Goal: Task Accomplishment & Management: Manage account settings

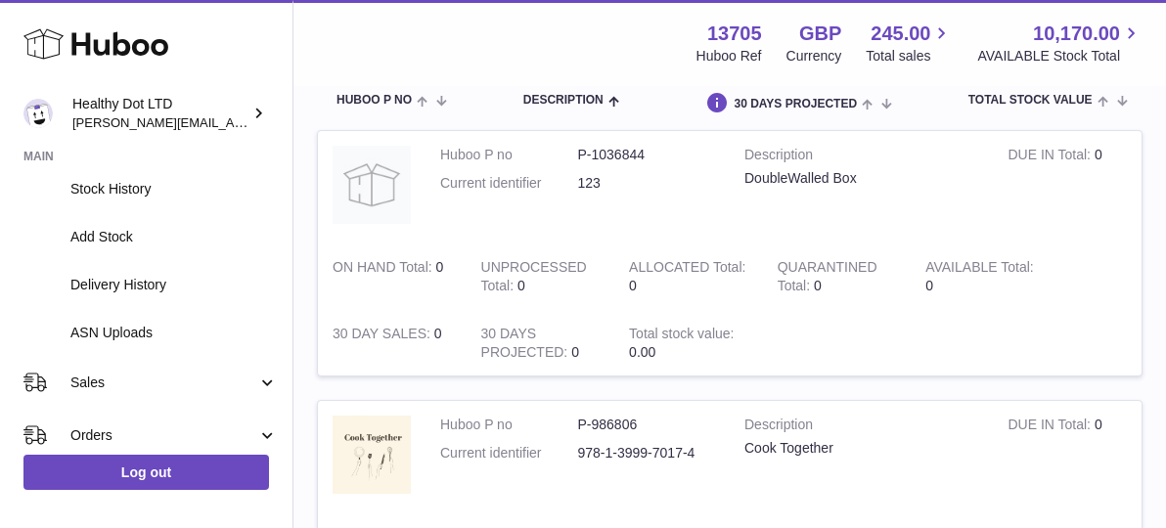
scroll to position [224, 0]
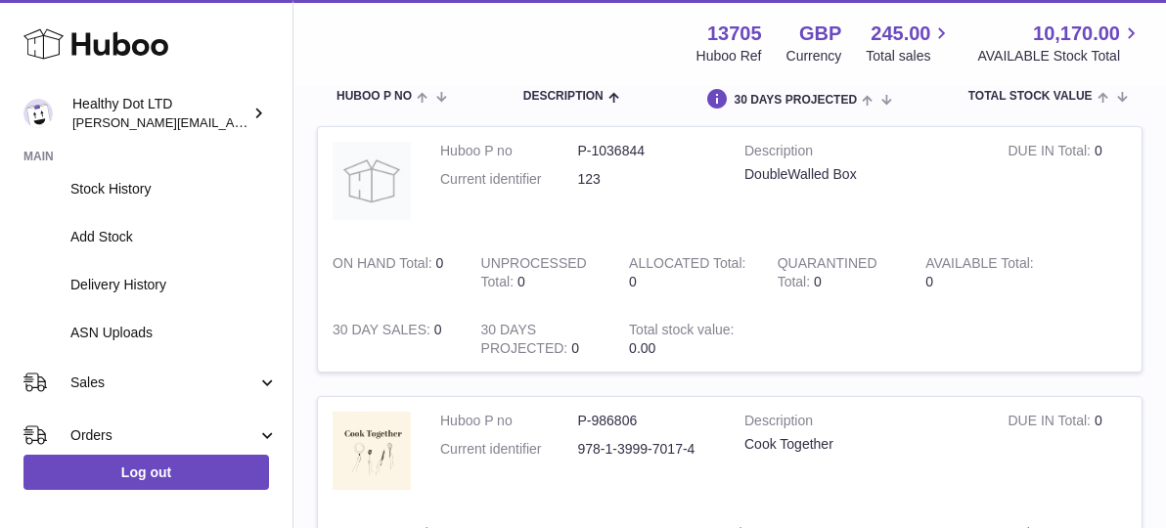
click at [615, 264] on td "ALLOCATED Total 0" at bounding box center [688, 273] width 149 height 66
click at [460, 183] on dt "Current identifier" at bounding box center [509, 179] width 138 height 19
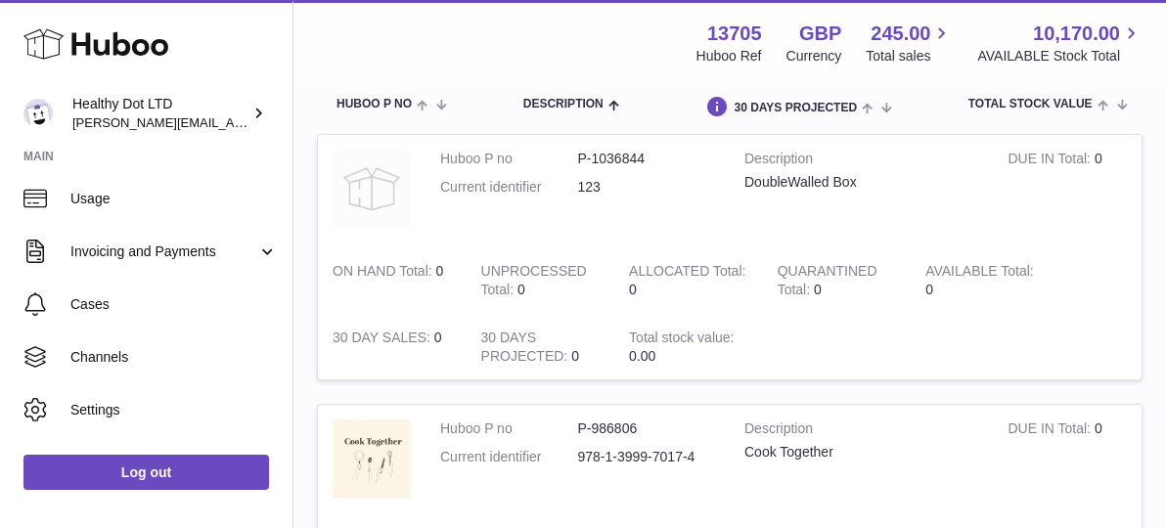
scroll to position [231, 0]
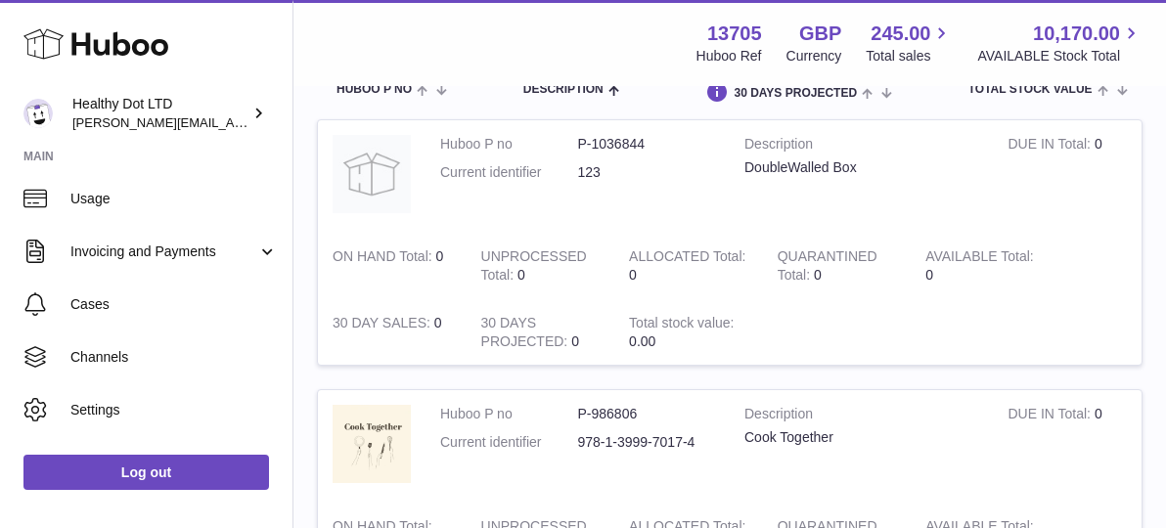
click at [532, 201] on td "Huboo P no P-1036844 Current identifier 123" at bounding box center [577, 176] width 304 height 112
click at [357, 164] on img at bounding box center [371, 174] width 78 height 78
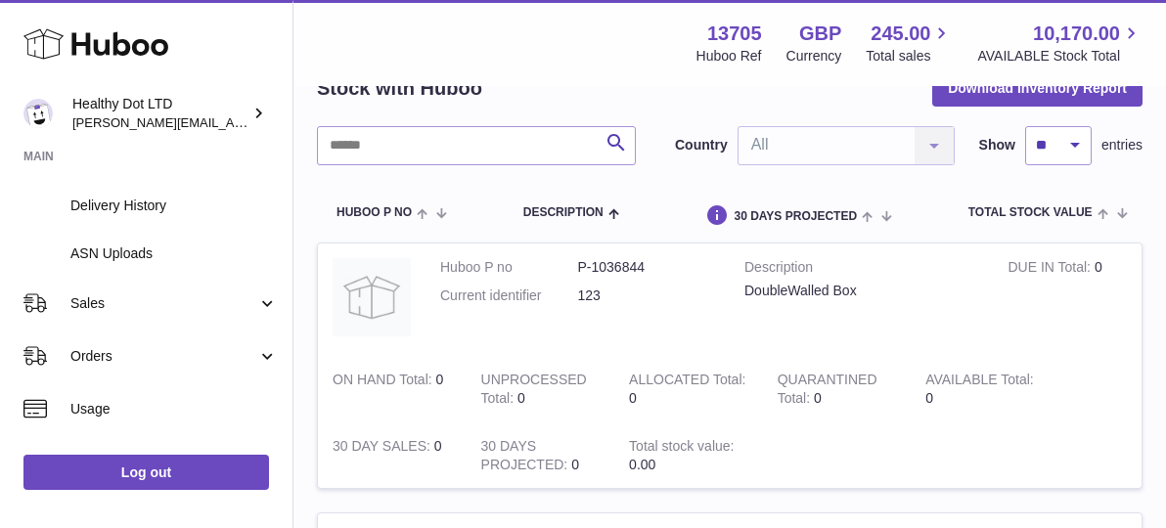
scroll to position [288, 0]
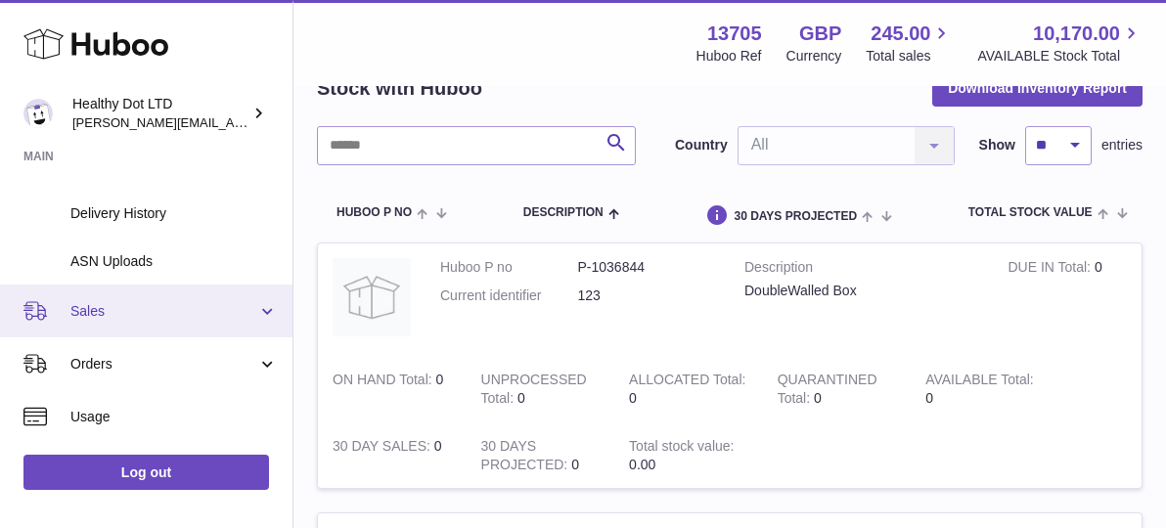
click at [147, 315] on span "Sales" at bounding box center [163, 311] width 187 height 19
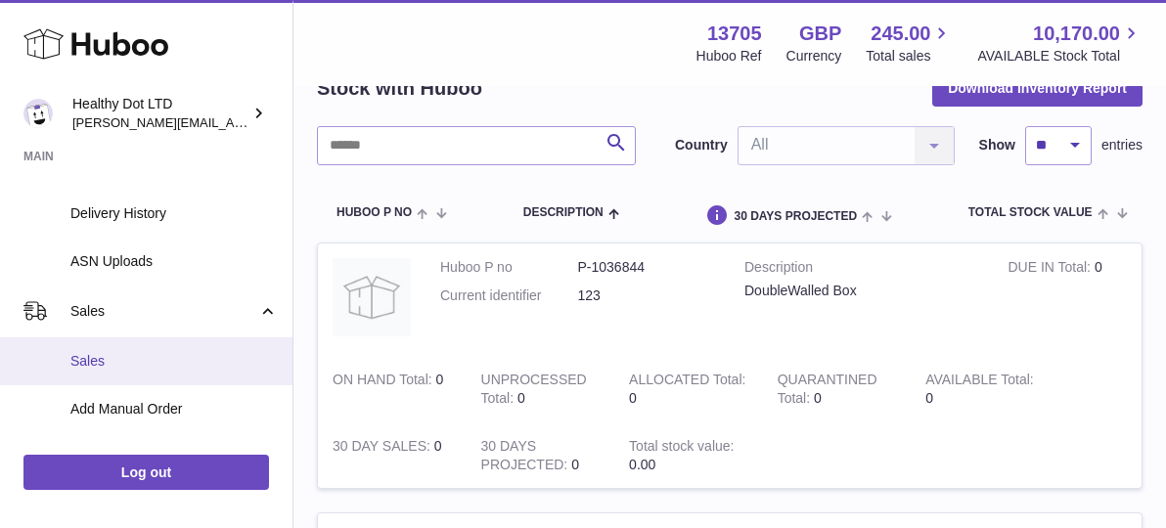
click at [115, 359] on span "Sales" at bounding box center [173, 361] width 207 height 19
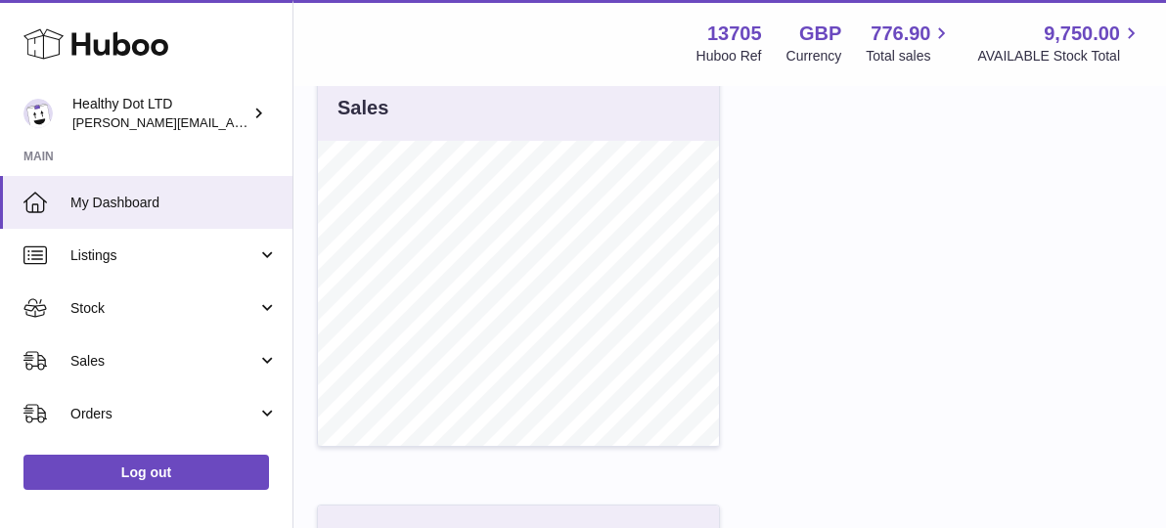
scroll to position [694, 0]
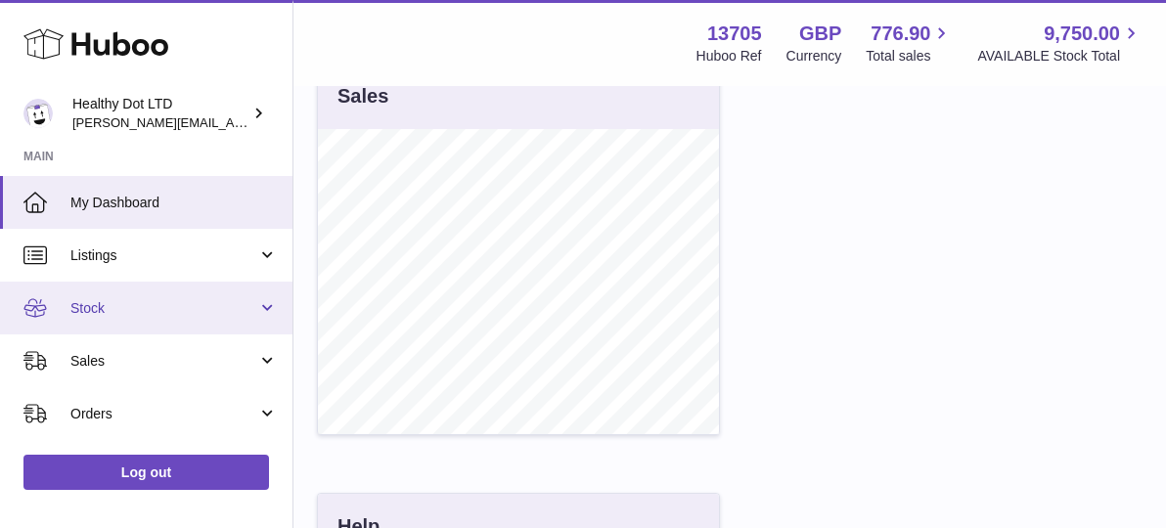
click at [146, 304] on span "Stock" at bounding box center [163, 308] width 187 height 19
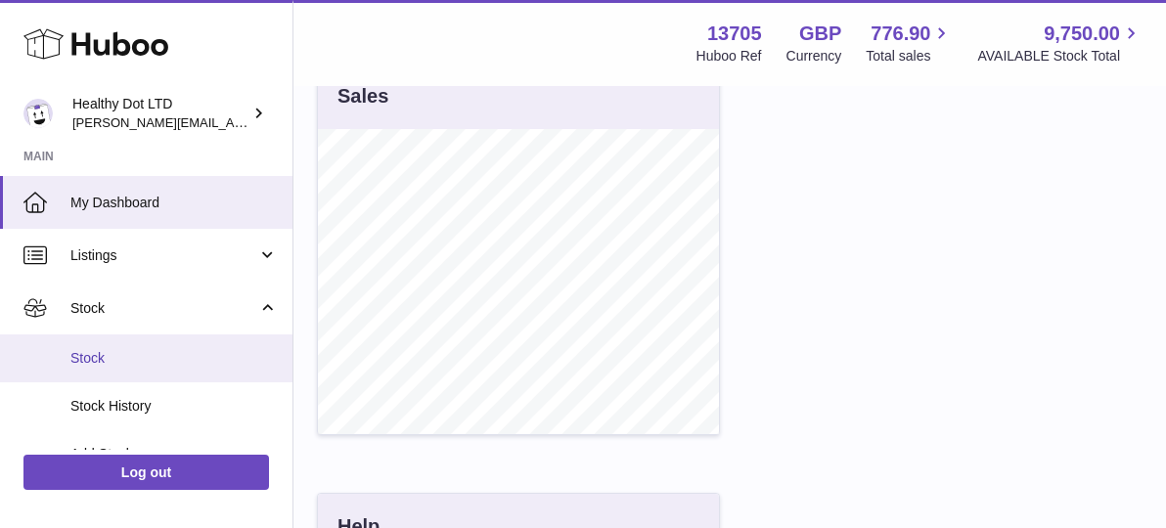
click at [138, 359] on span "Stock" at bounding box center [173, 358] width 207 height 19
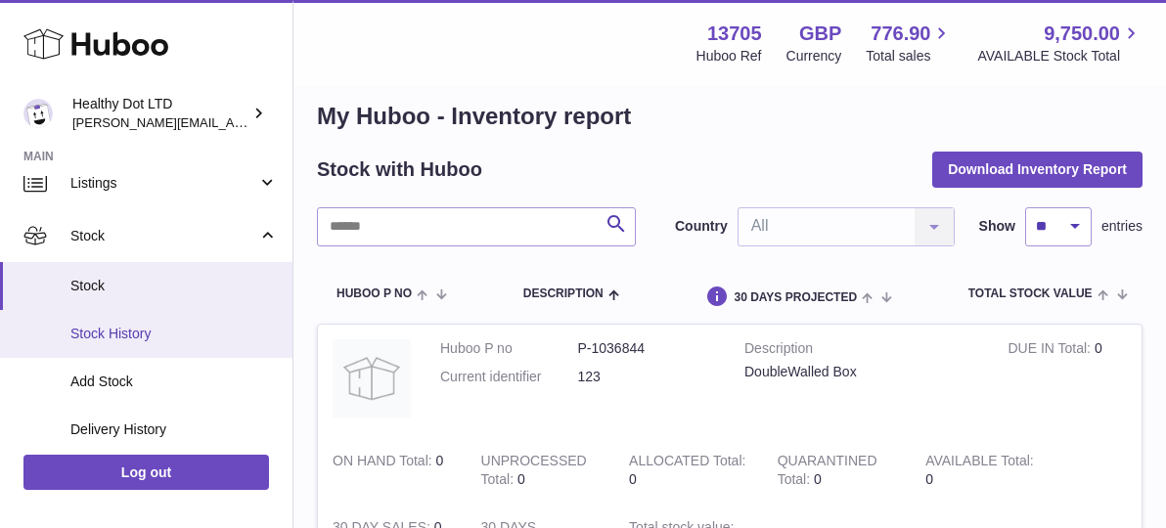
scroll to position [79, 0]
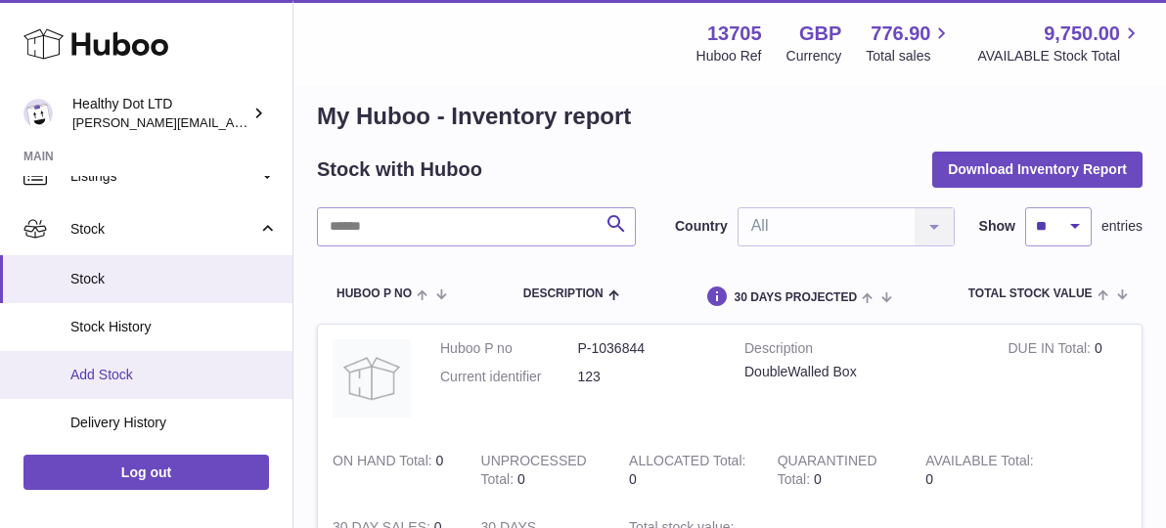
click at [122, 376] on span "Add Stock" at bounding box center [173, 375] width 207 height 19
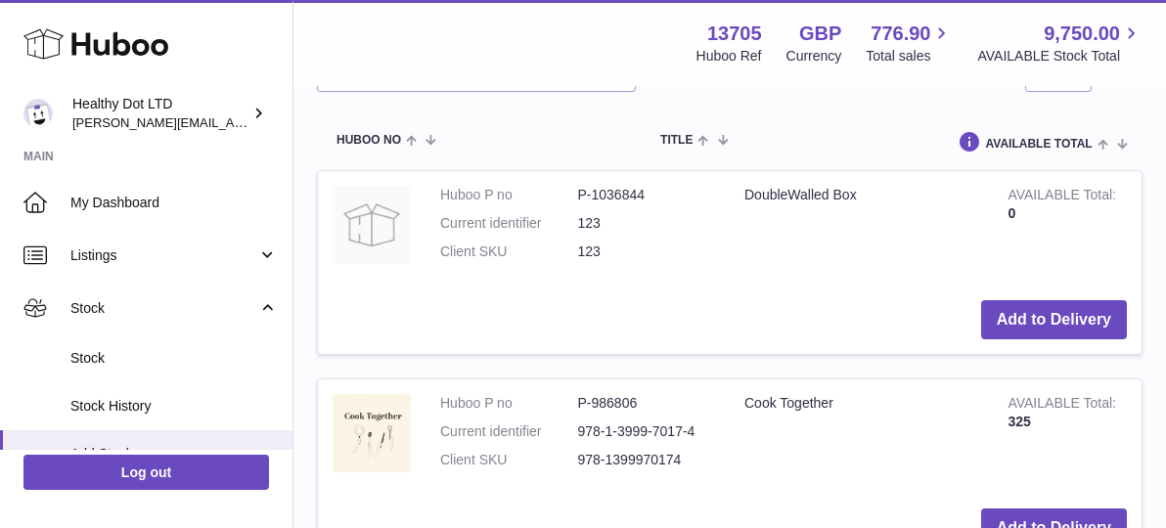
scroll to position [536, 0]
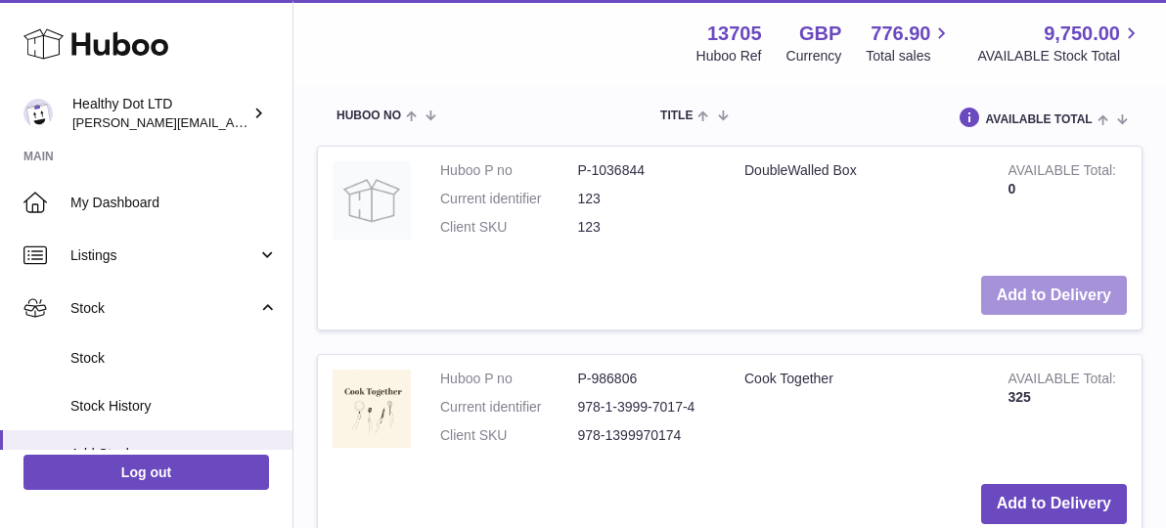
click at [1035, 292] on button "Add to Delivery" at bounding box center [1054, 296] width 146 height 40
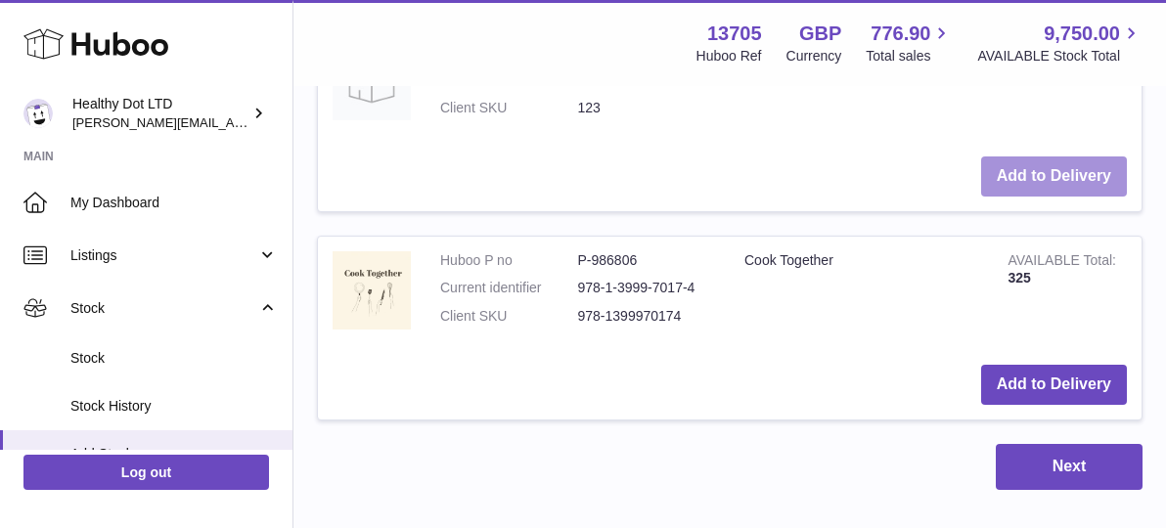
scroll to position [898, 0]
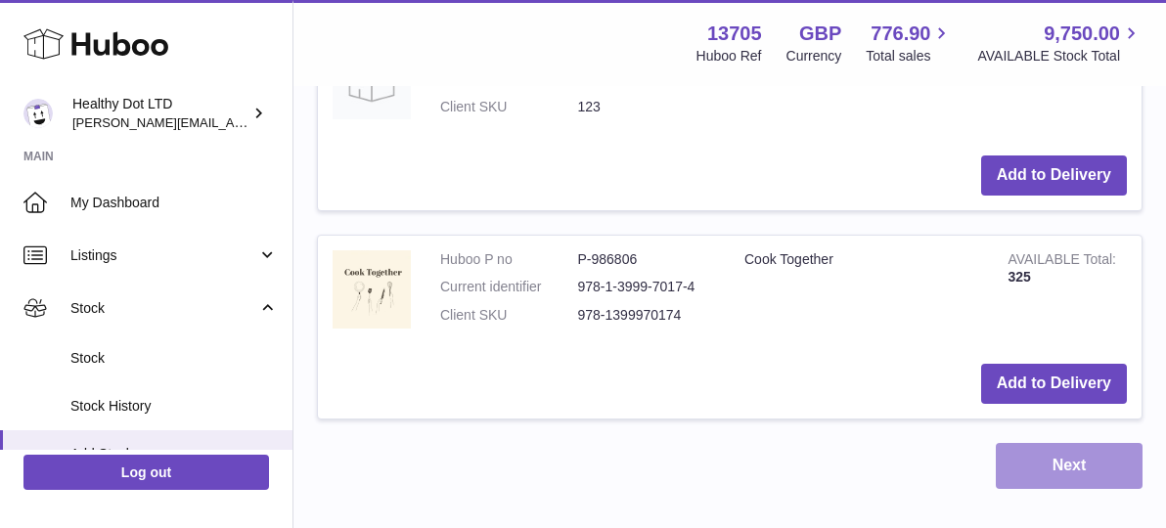
click at [1063, 481] on button "Next" at bounding box center [1068, 466] width 147 height 46
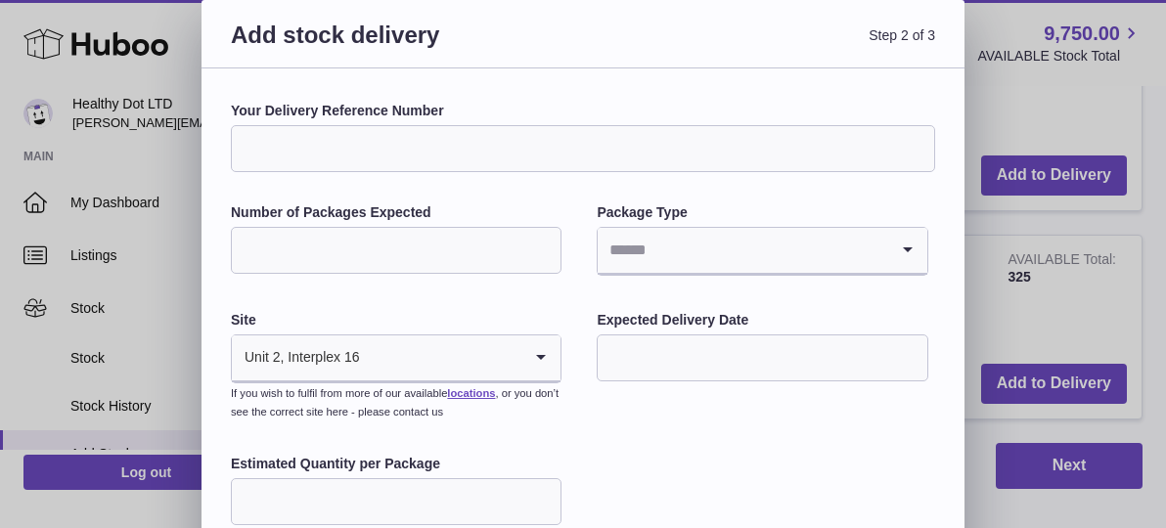
click at [388, 120] on div "Your Delivery Reference Number" at bounding box center [583, 137] width 704 height 70
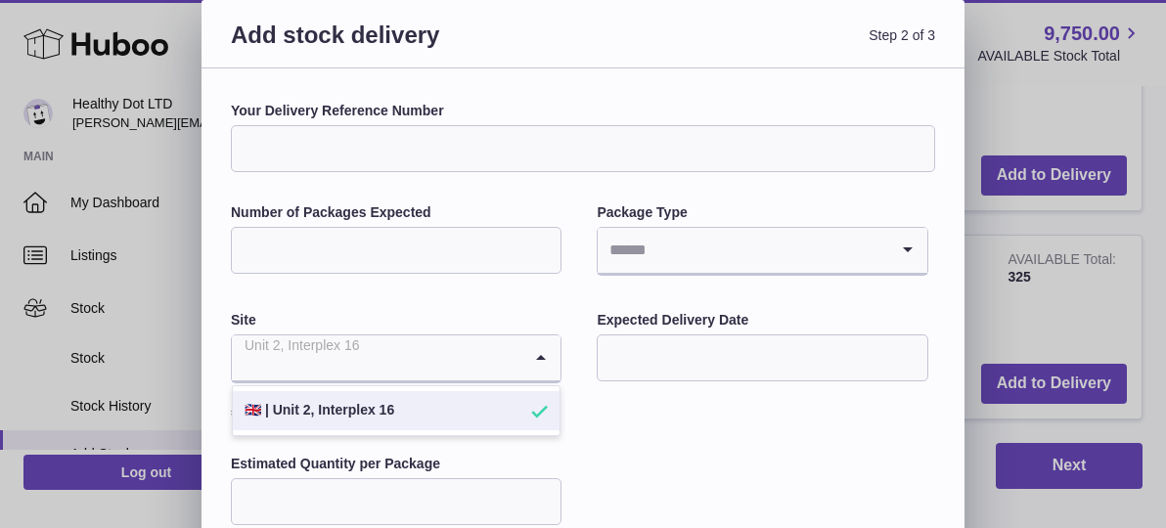
click at [432, 367] on input "Search for option" at bounding box center [376, 357] width 289 height 45
click at [420, 412] on li "🇬🇧 | Unit 2, Interplex 16" at bounding box center [396, 410] width 327 height 39
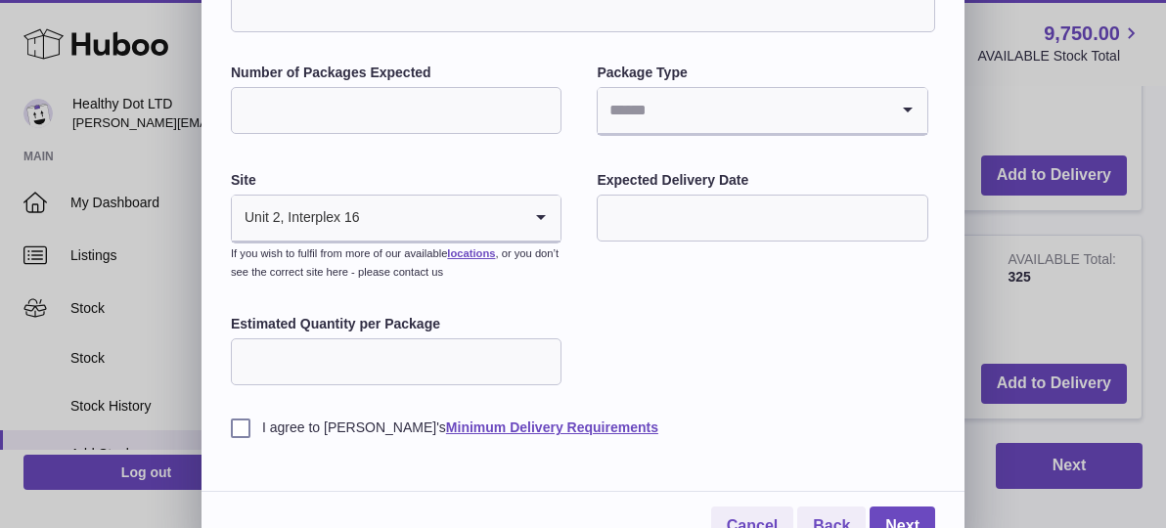
scroll to position [143, 0]
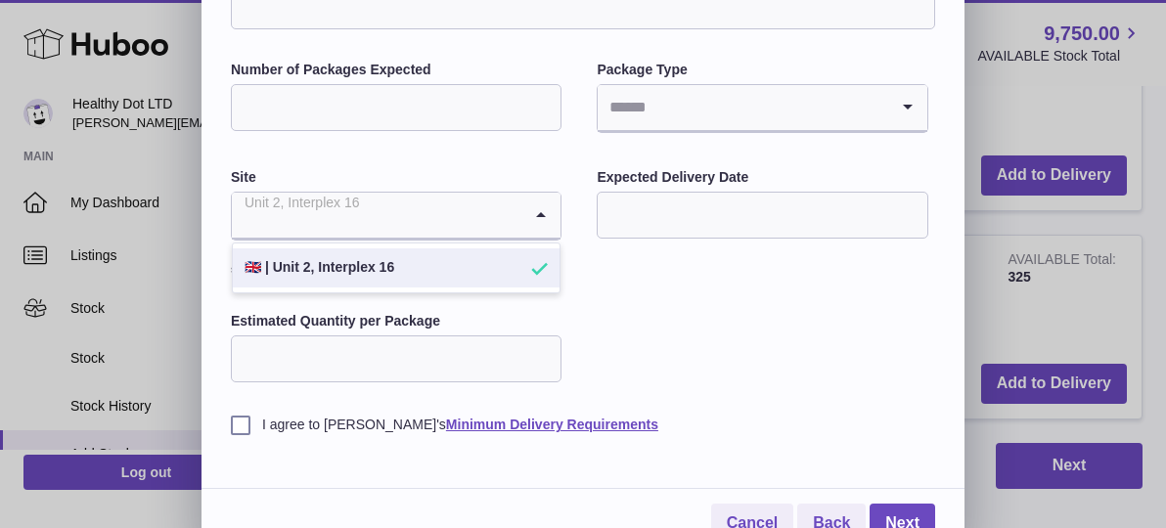
click at [510, 205] on input "Search for option" at bounding box center [376, 215] width 289 height 45
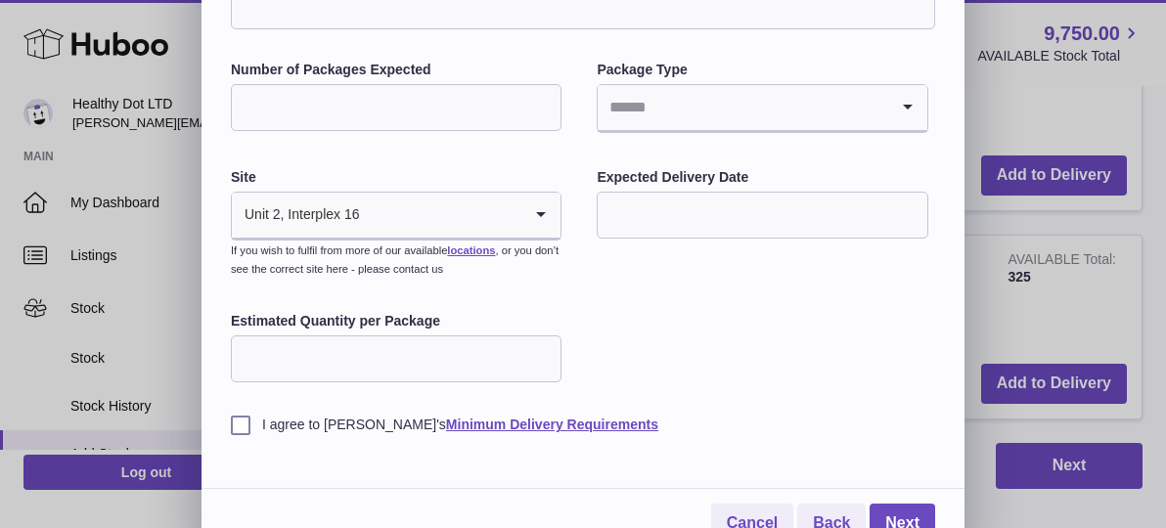
click at [702, 317] on div "Your Delivery Reference Number Number of Packages Expected Package Type Loading…" at bounding box center [583, 196] width 704 height 475
click at [669, 219] on input "text" at bounding box center [762, 215] width 331 height 47
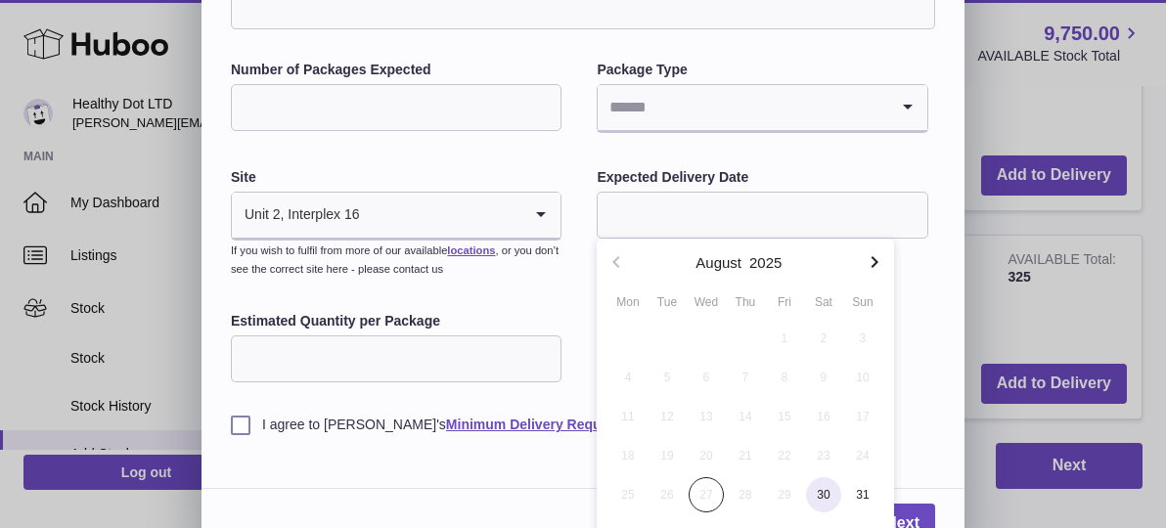
click at [823, 501] on span "30" at bounding box center [823, 494] width 35 height 35
type input "**********"
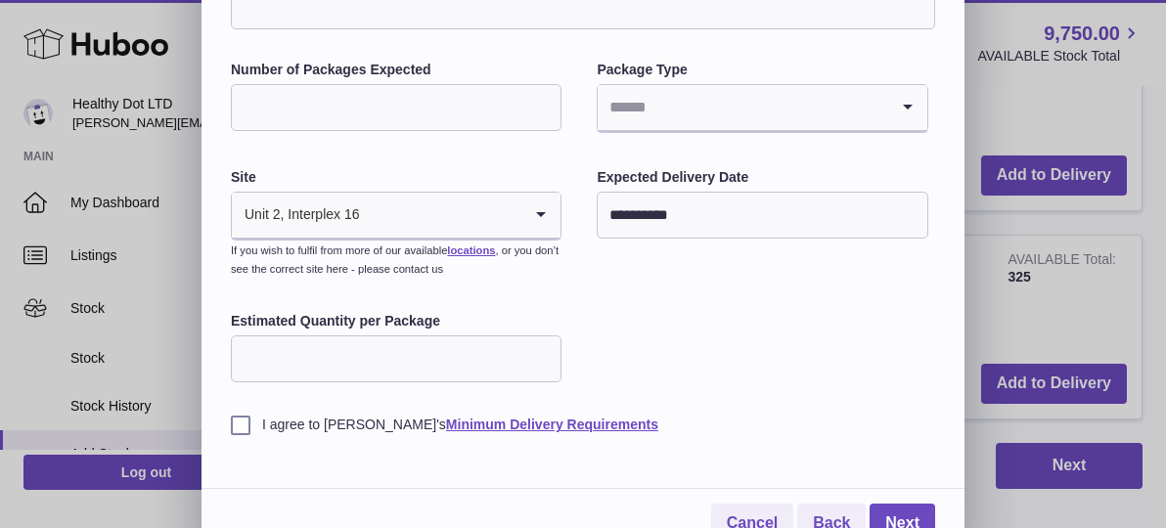
click at [350, 352] on input "Estimated Quantity per Package" at bounding box center [396, 358] width 331 height 47
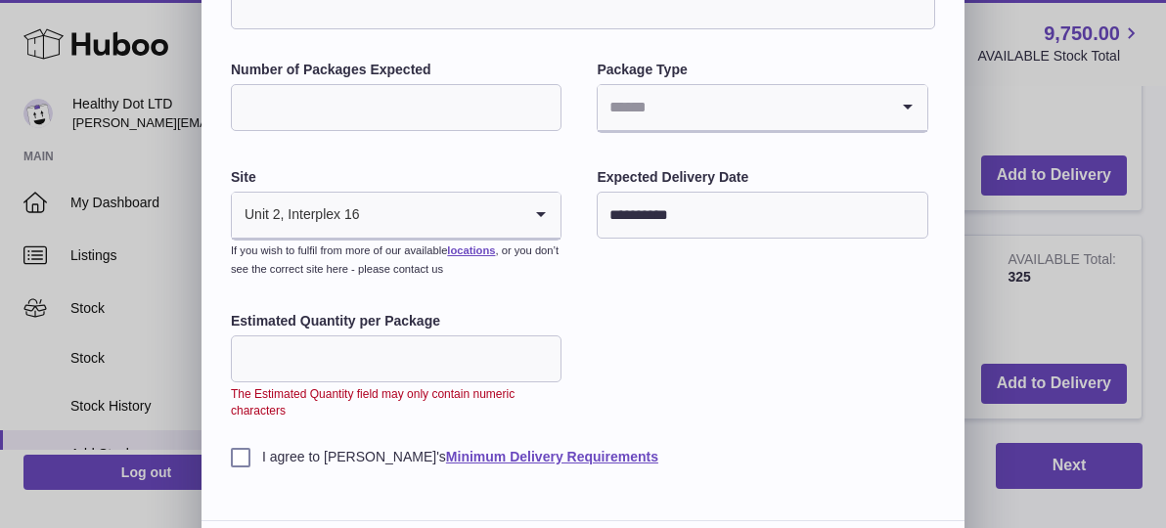
click at [368, 378] on input "***" at bounding box center [396, 358] width 331 height 47
drag, startPoint x: 394, startPoint y: 362, endPoint x: 175, endPoint y: 357, distance: 219.1
click at [175, 357] on div "**********" at bounding box center [583, 221] width 1166 height 728
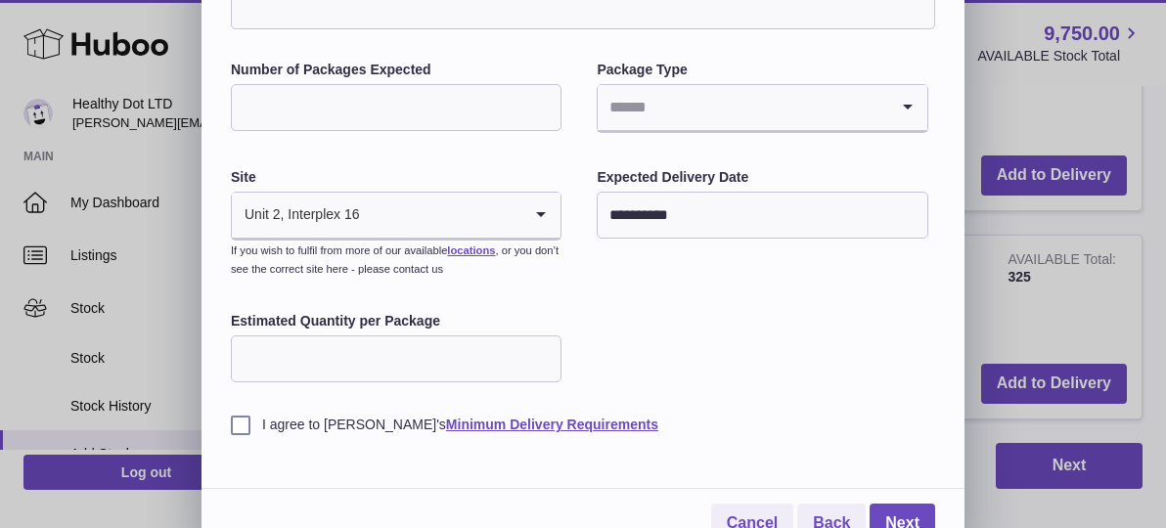
click at [237, 420] on label "I agree to Huboo's Minimum Delivery Requirements" at bounding box center [583, 425] width 704 height 19
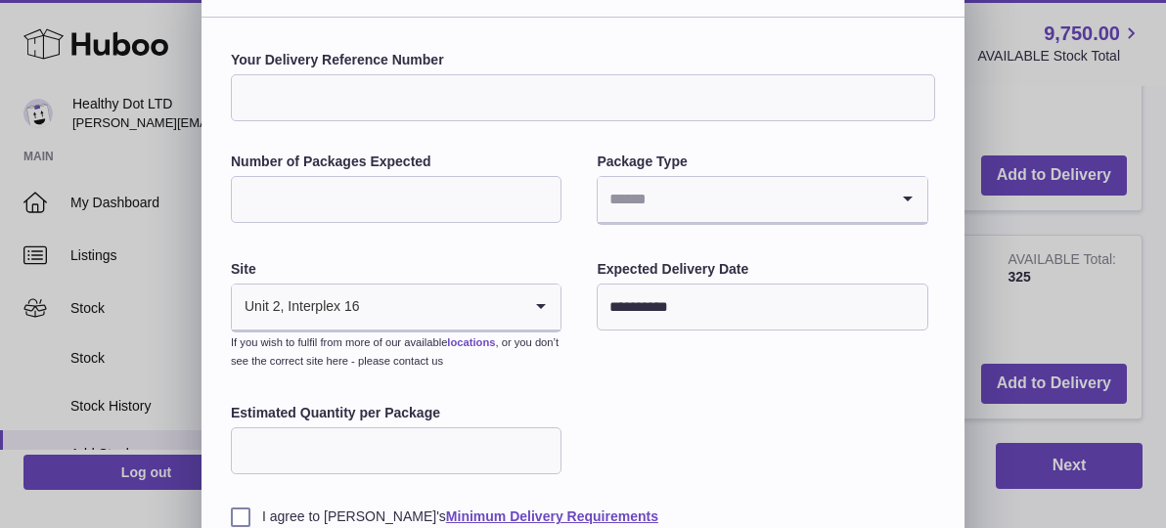
scroll to position [0, 0]
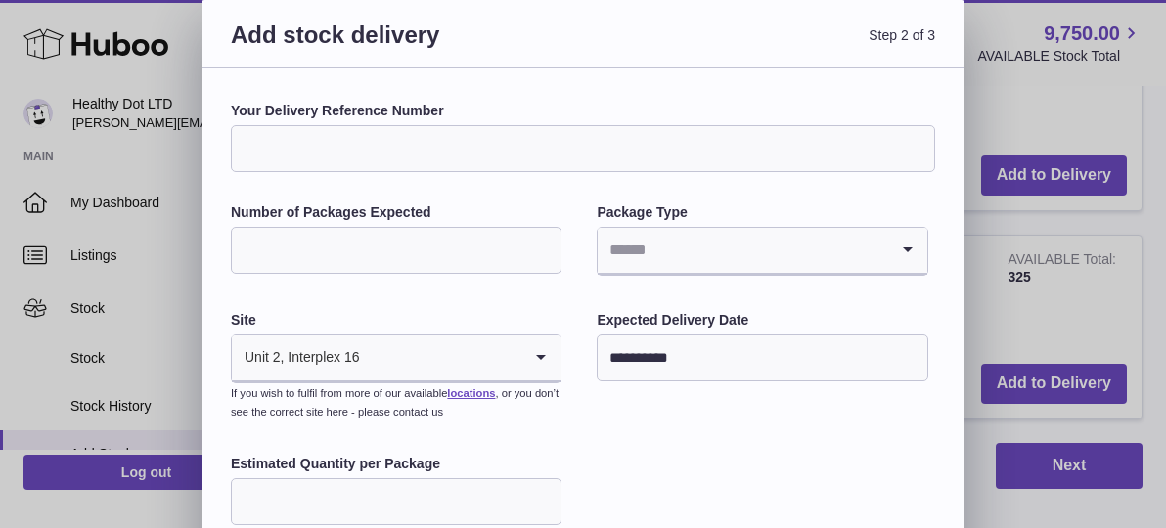
click at [710, 260] on input "Search for option" at bounding box center [741, 250] width 289 height 45
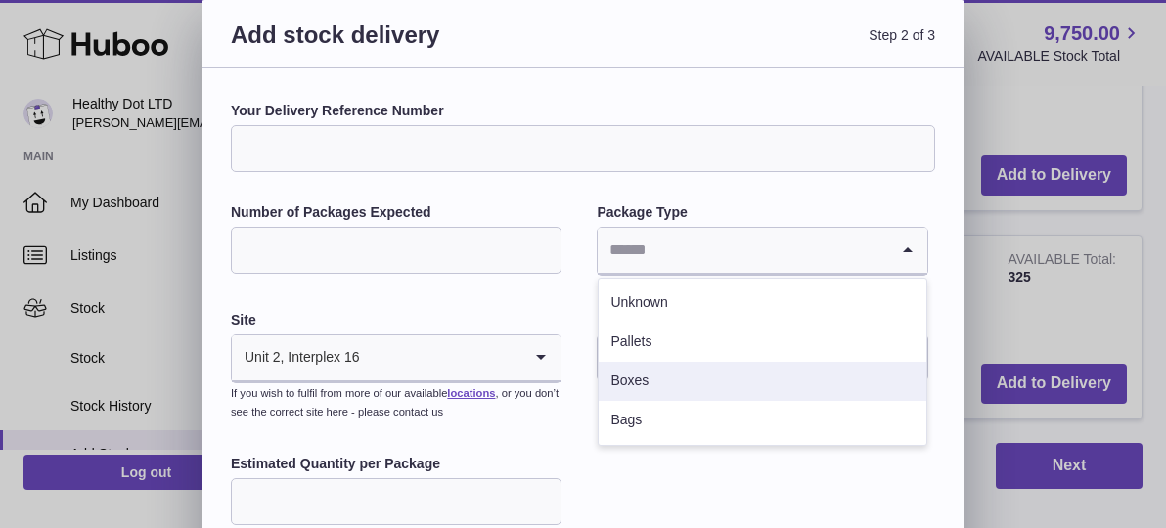
click at [656, 374] on li "Boxes" at bounding box center [761, 381] width 327 height 39
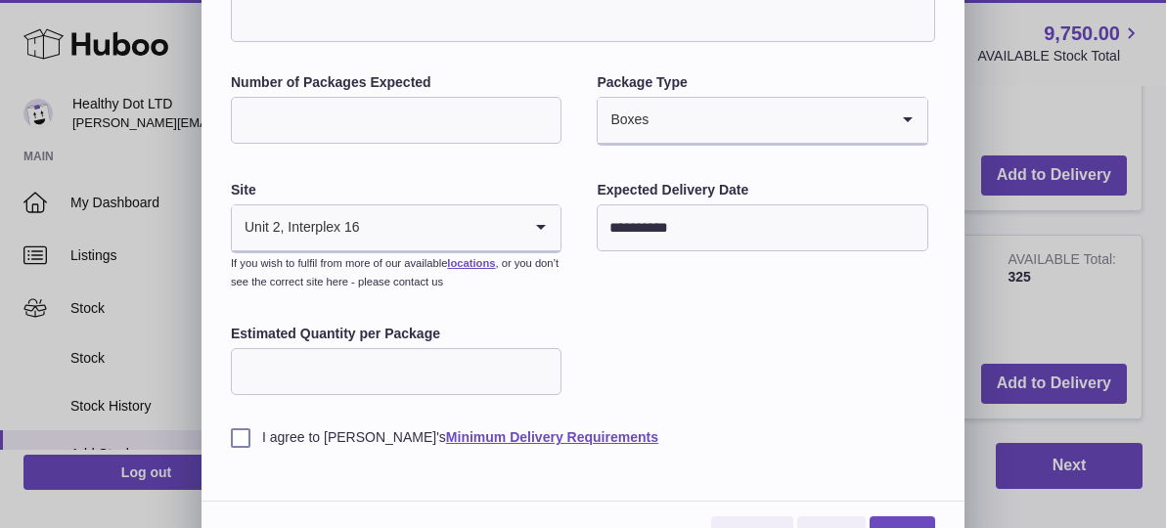
scroll to position [132, 0]
click at [332, 380] on input "***" at bounding box center [396, 369] width 331 height 47
drag, startPoint x: 295, startPoint y: 370, endPoint x: 143, endPoint y: 351, distance: 153.7
click at [143, 351] on div "**********" at bounding box center [583, 216] width 1166 height 696
type input "**"
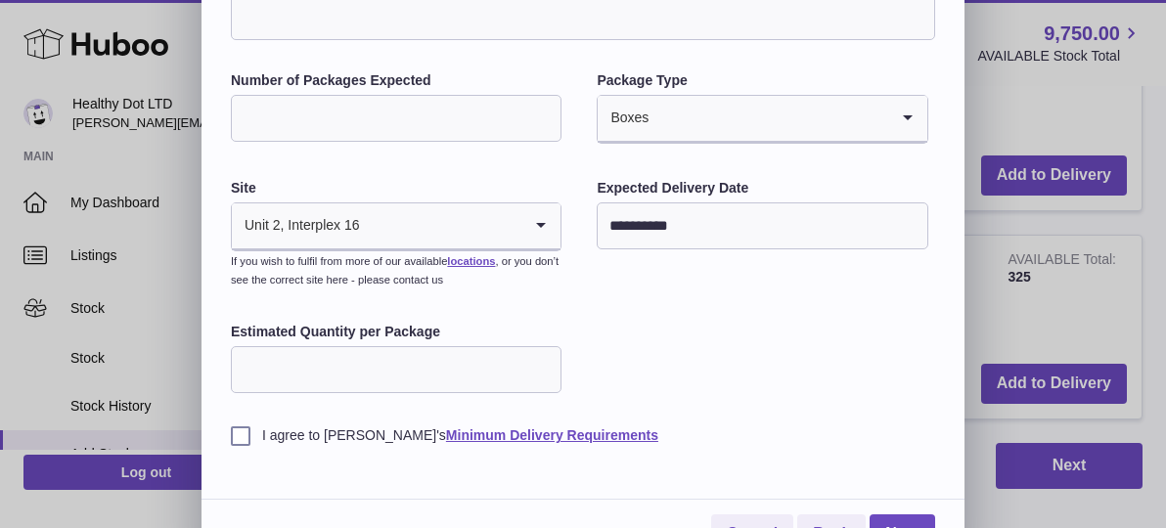
click at [701, 355] on div "**********" at bounding box center [583, 207] width 704 height 475
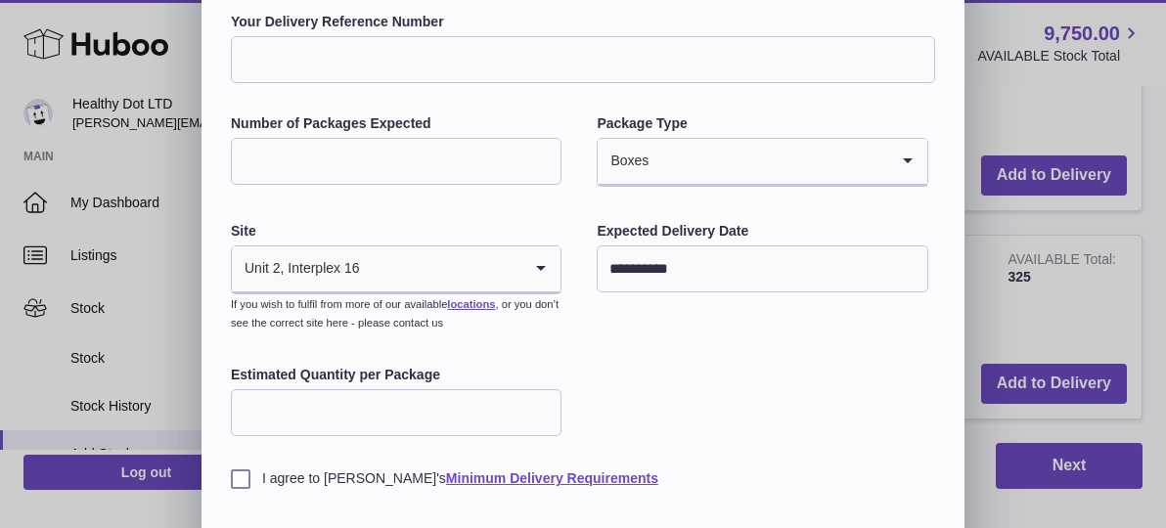
scroll to position [0, 0]
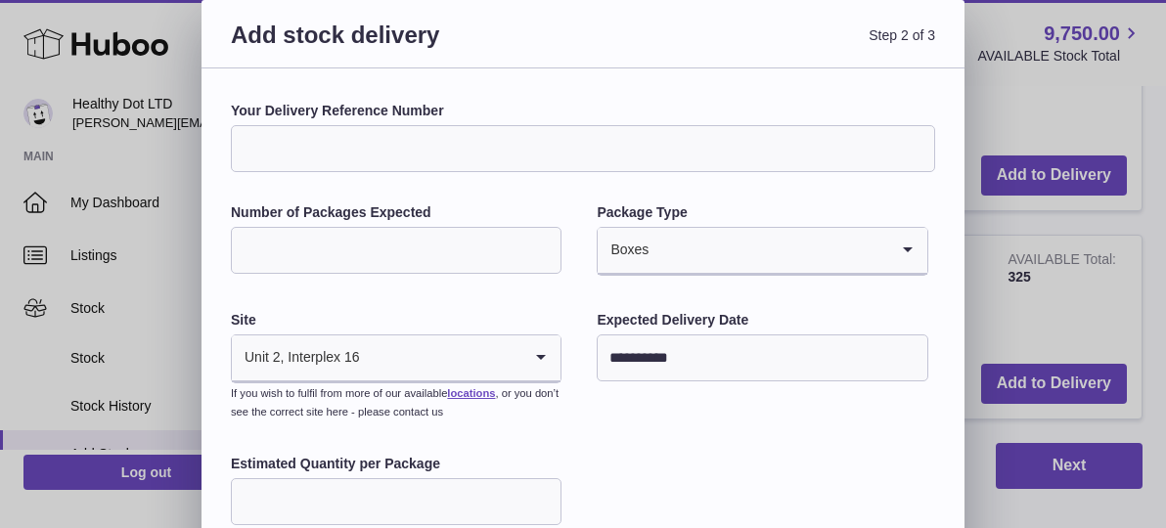
click at [397, 234] on input "Number of Packages Expected" at bounding box center [396, 250] width 331 height 47
drag, startPoint x: 366, startPoint y: 250, endPoint x: 186, endPoint y: 242, distance: 180.1
click at [186, 242] on div "**********" at bounding box center [583, 348] width 1166 height 696
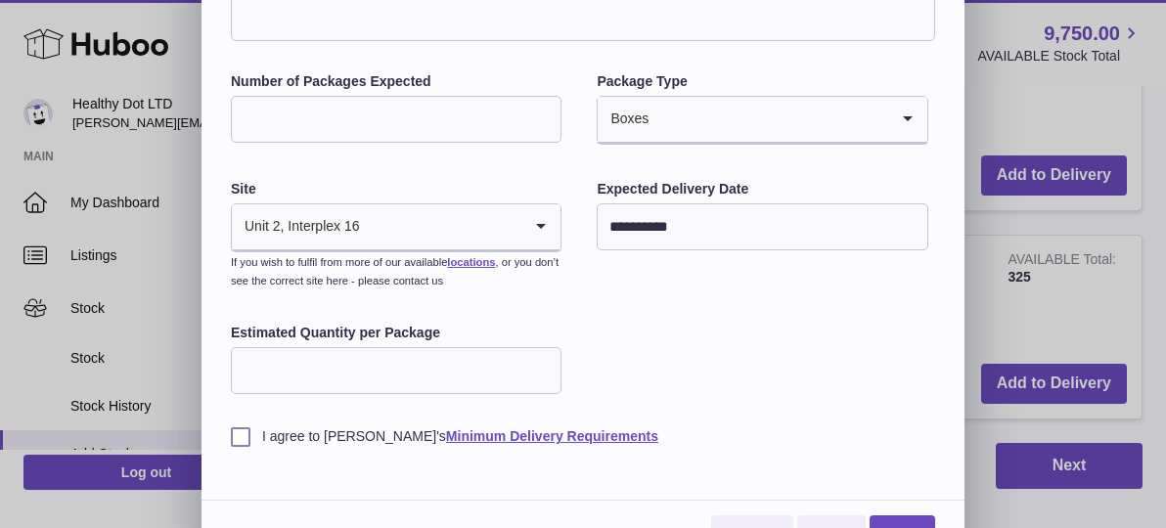
scroll to position [170, 0]
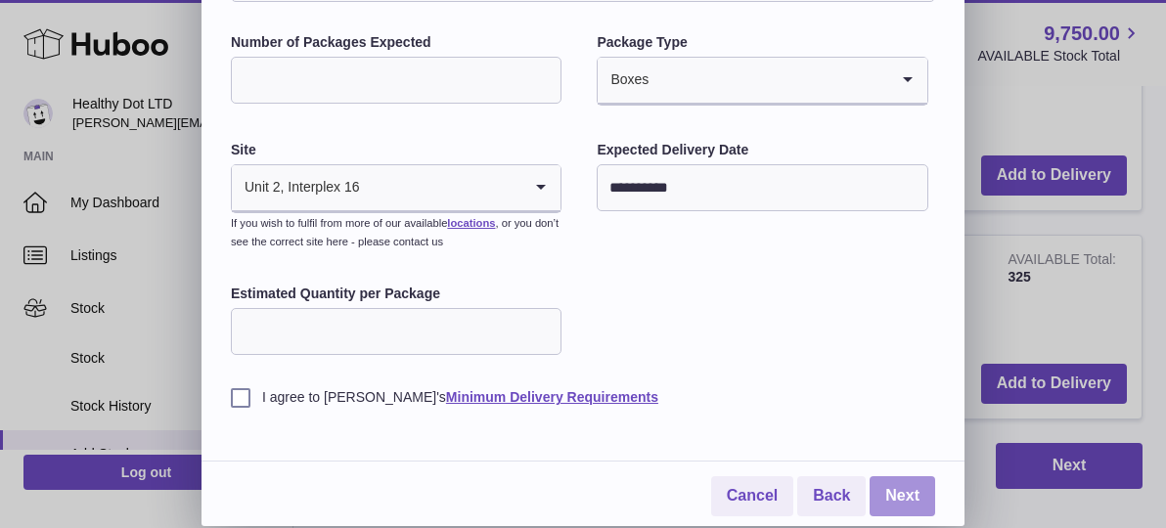
type input "**"
click at [892, 497] on link "Next" at bounding box center [902, 496] width 66 height 40
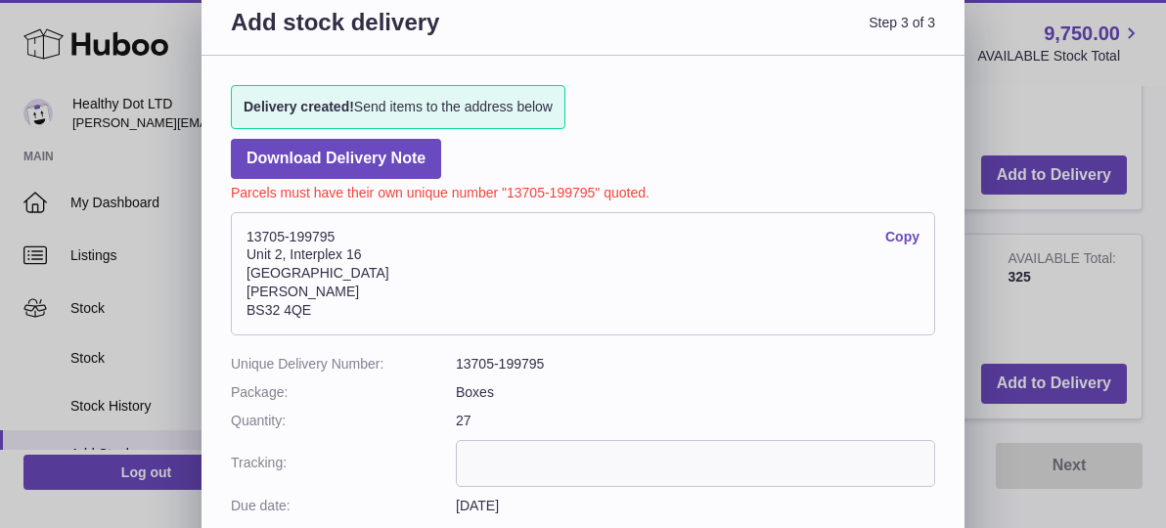
scroll to position [0, 0]
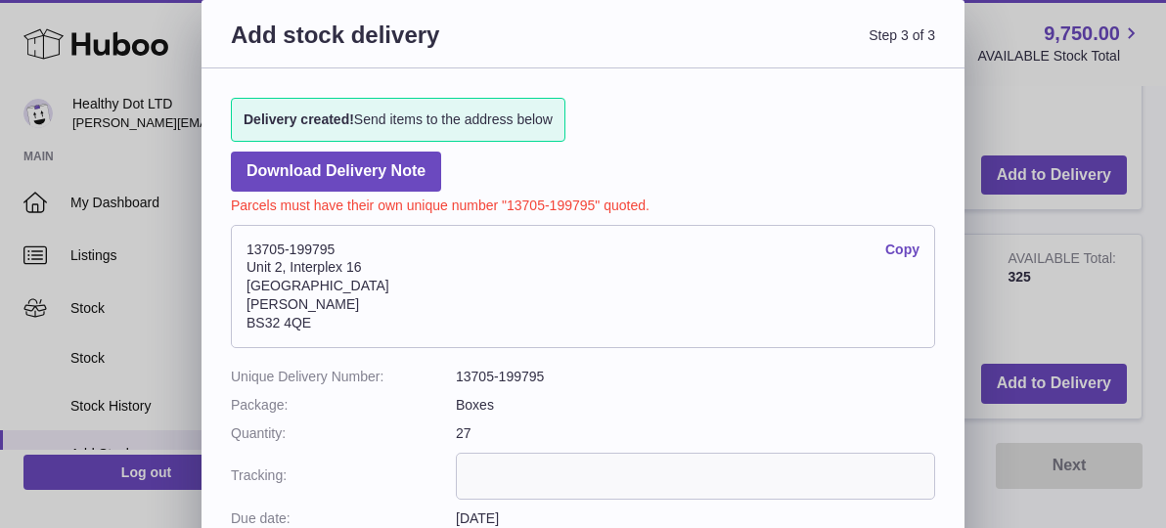
drag, startPoint x: 371, startPoint y: 248, endPoint x: 222, endPoint y: 246, distance: 148.7
click at [222, 246] on div "Delivery created! Send items to the address below Download Delivery Note Parcel…" at bounding box center [582, 316] width 763 height 497
copy address "13705-199795"
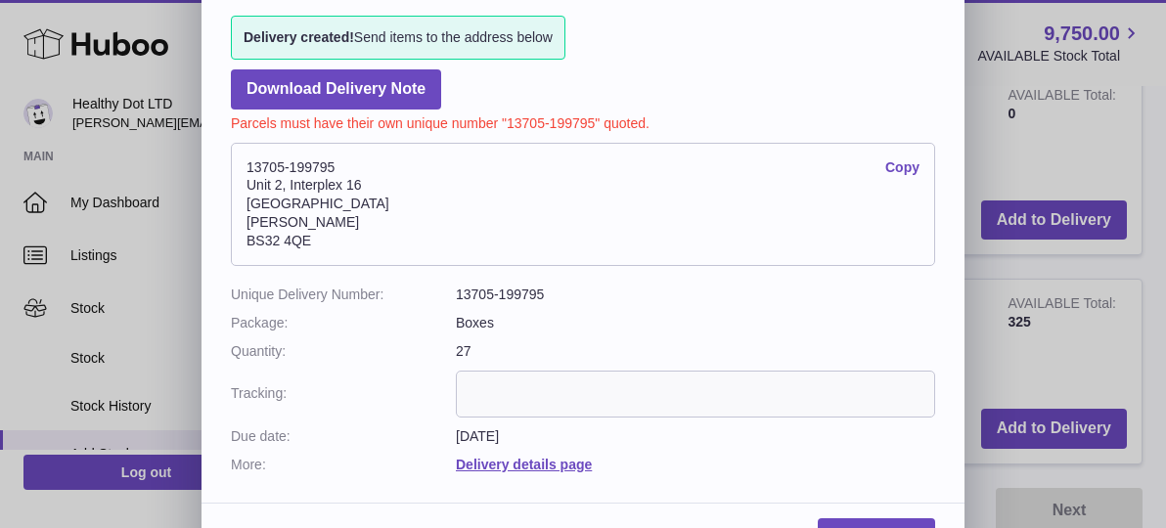
scroll to position [79, 0]
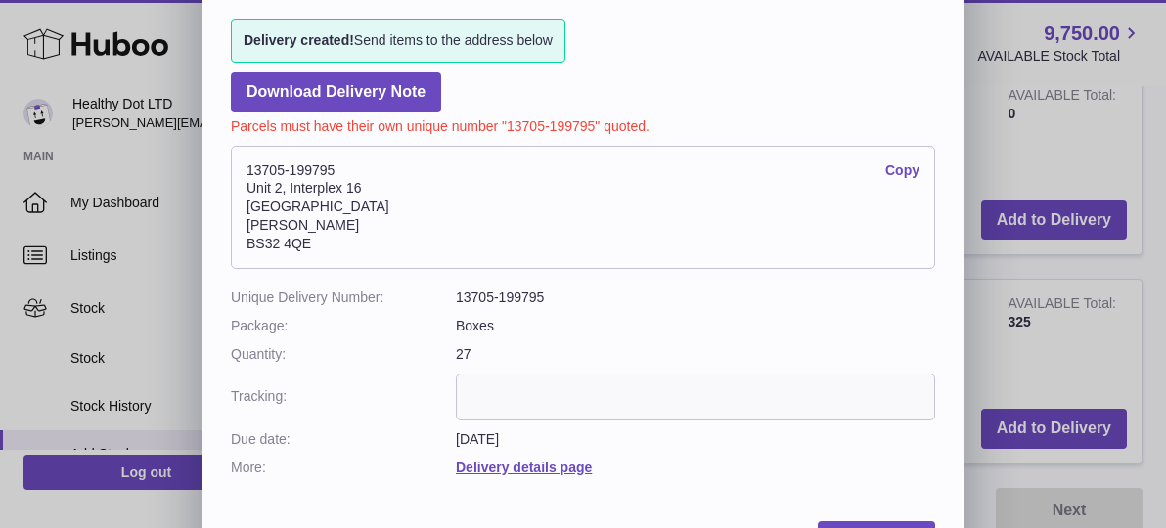
click at [360, 242] on address "13705-199795 Copy Unit 2, Interplex 16 Ash Ridge Road Bradley Stoke BS32 4QE" at bounding box center [583, 207] width 704 height 123
drag, startPoint x: 331, startPoint y: 250, endPoint x: 224, endPoint y: 237, distance: 107.5
click at [224, 237] on div "Delivery created! Send items to the address below Download Delivery Note Parcel…" at bounding box center [582, 237] width 763 height 497
copy address "BS32 4QE"
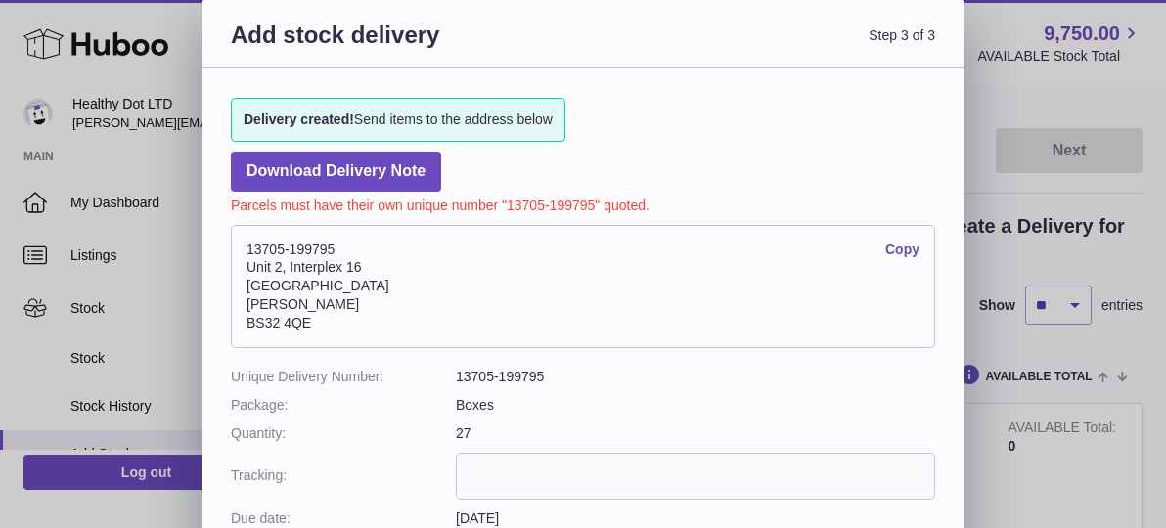
scroll to position [188, 0]
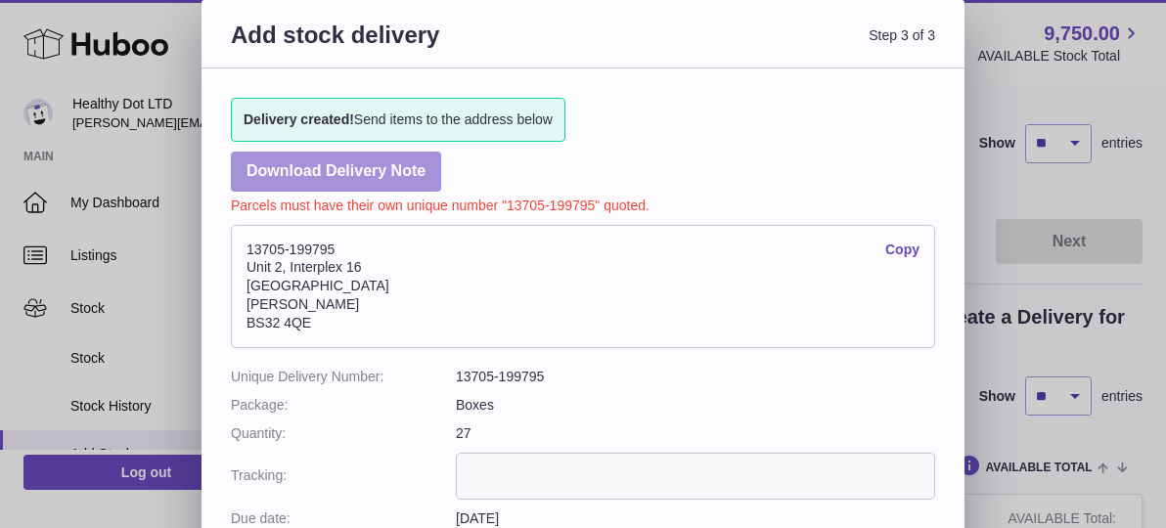
click at [415, 171] on link "Download Delivery Note" at bounding box center [336, 172] width 210 height 40
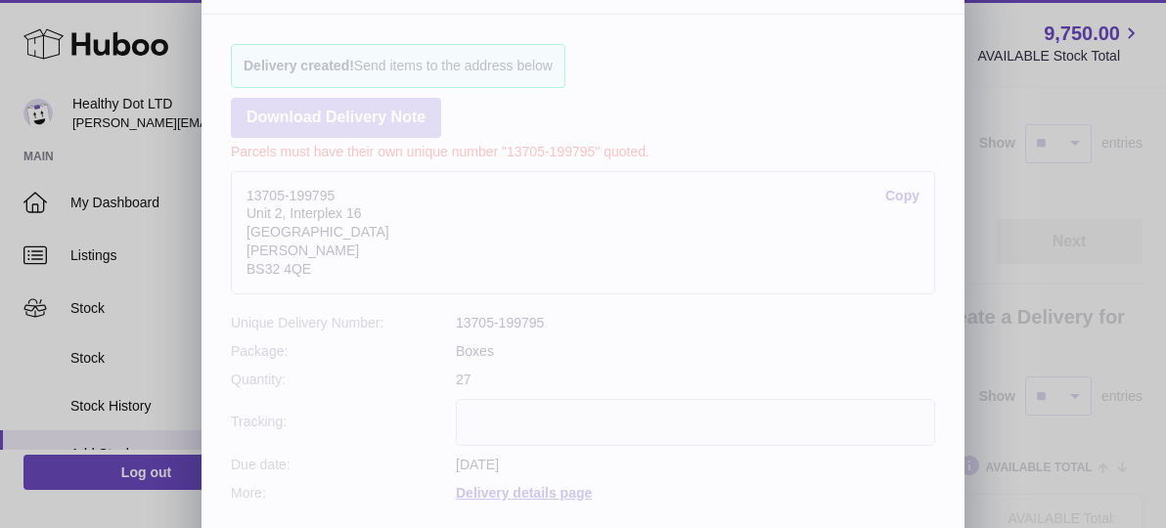
scroll to position [58, 0]
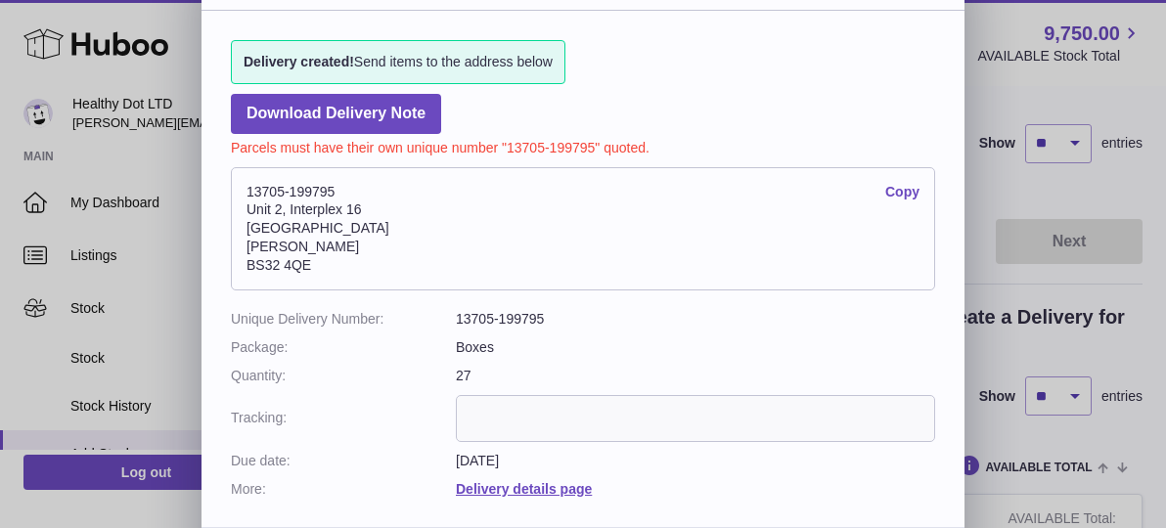
click at [557, 409] on input "text" at bounding box center [695, 418] width 479 height 47
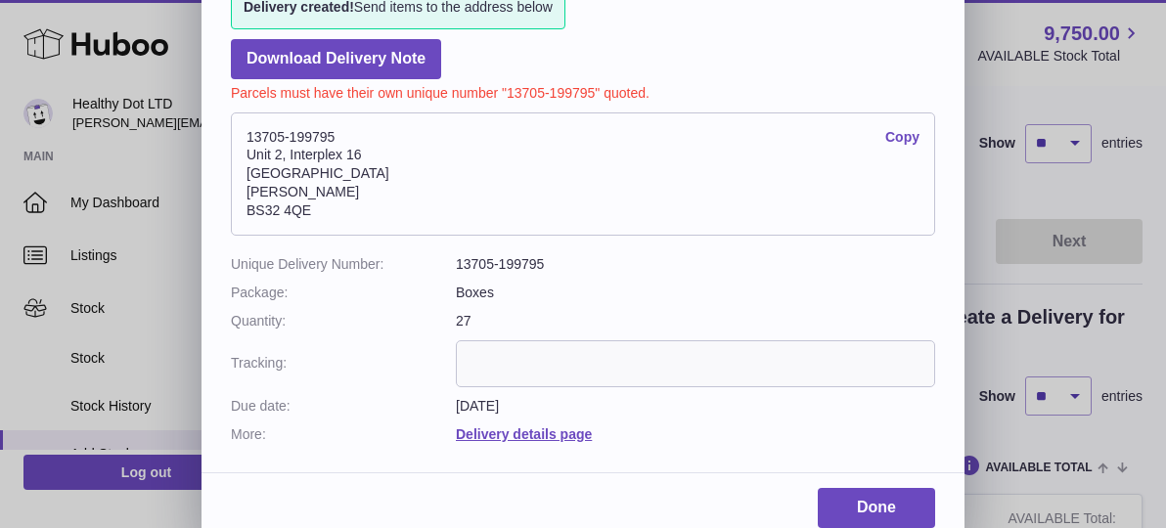
scroll to position [129, 0]
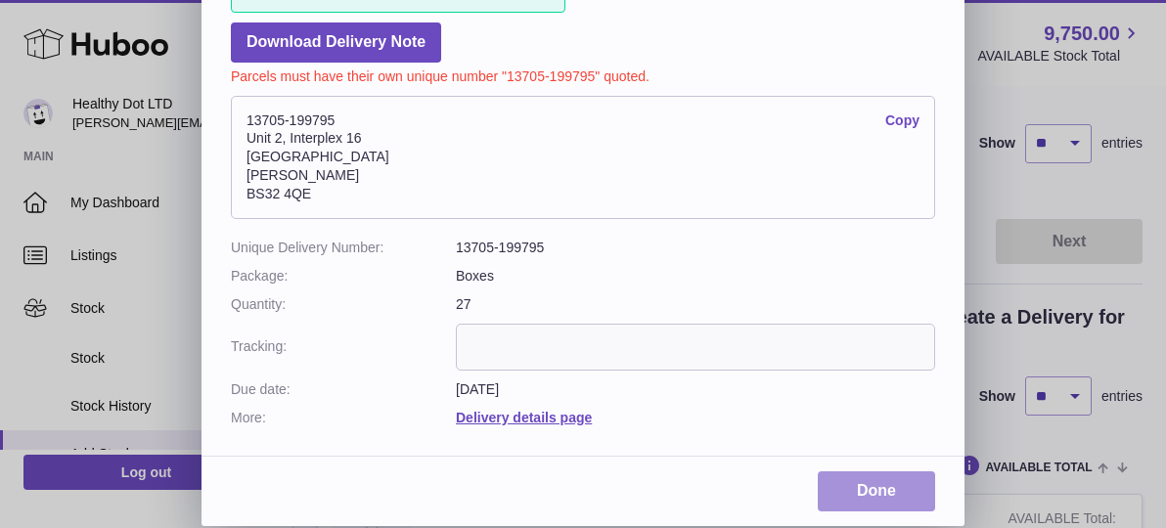
click at [895, 490] on link "Done" at bounding box center [876, 491] width 117 height 40
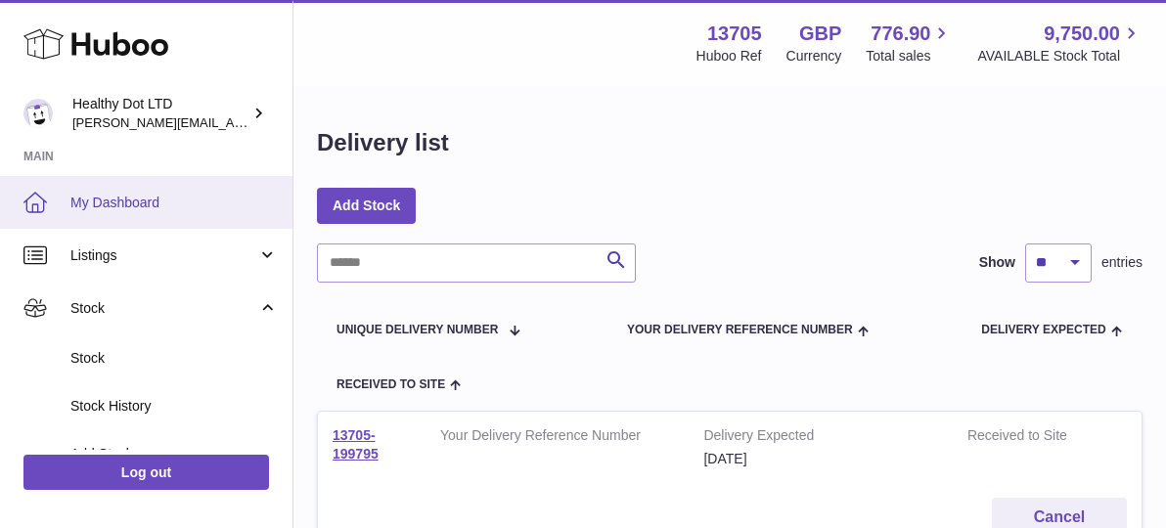
click at [132, 197] on span "My Dashboard" at bounding box center [173, 203] width 207 height 19
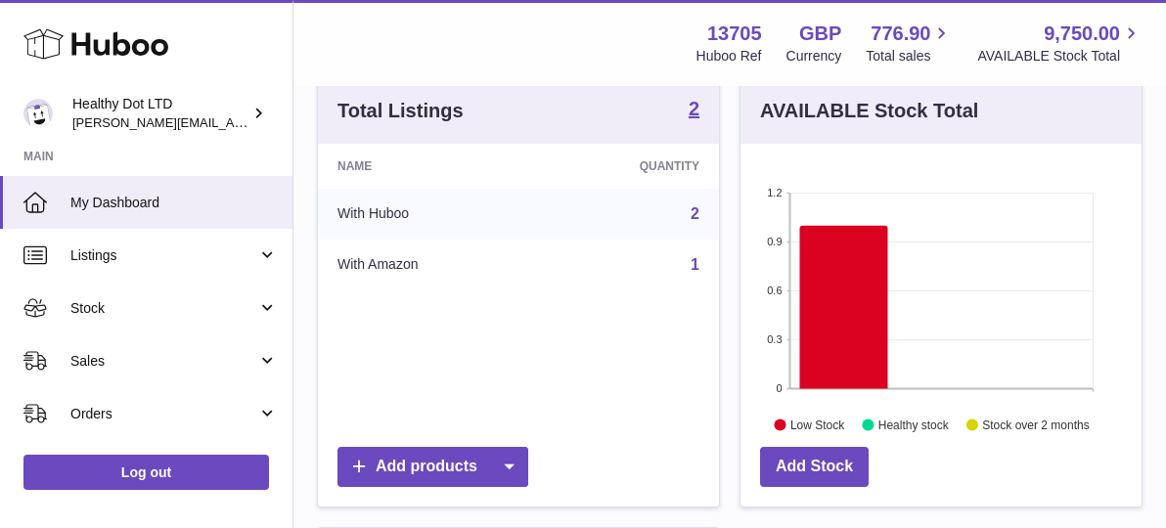
scroll to position [244, 0]
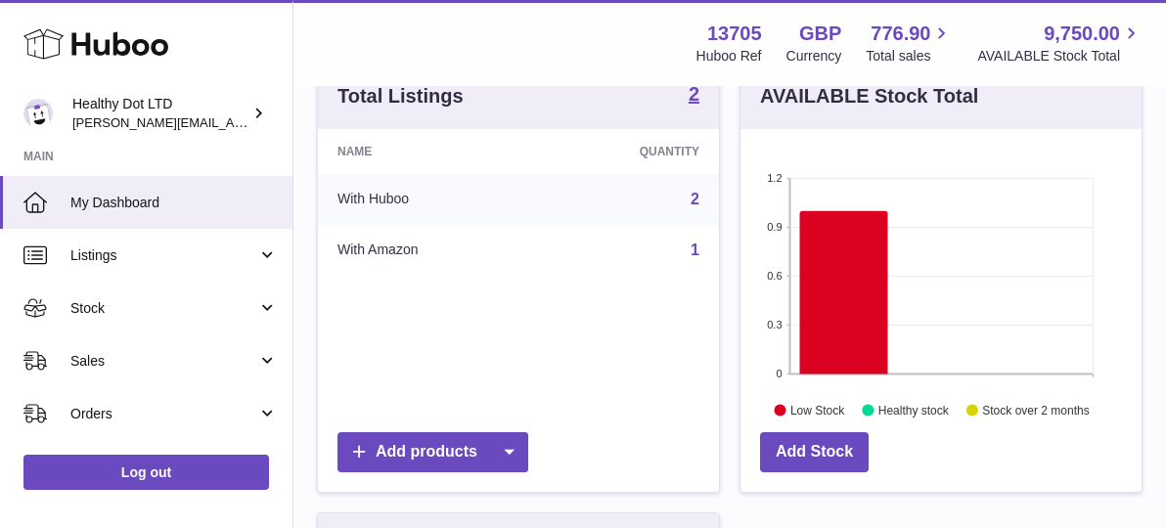
click at [927, 464] on div "Add Stock" at bounding box center [940, 456] width 401 height 69
click at [808, 473] on div "Add Stock" at bounding box center [940, 456] width 401 height 69
click at [808, 435] on link "Add Stock" at bounding box center [814, 452] width 109 height 40
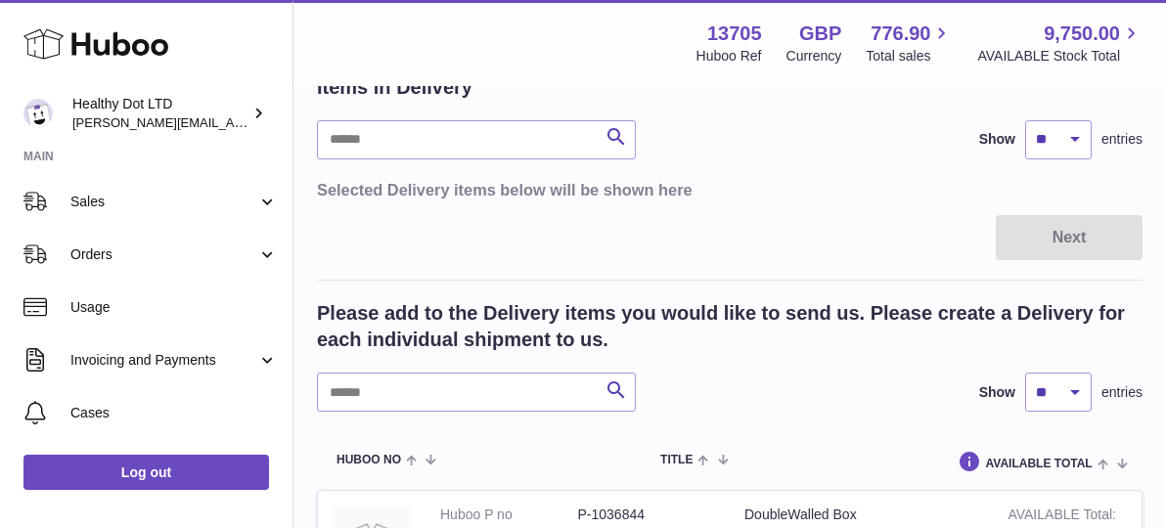
scroll to position [421, 0]
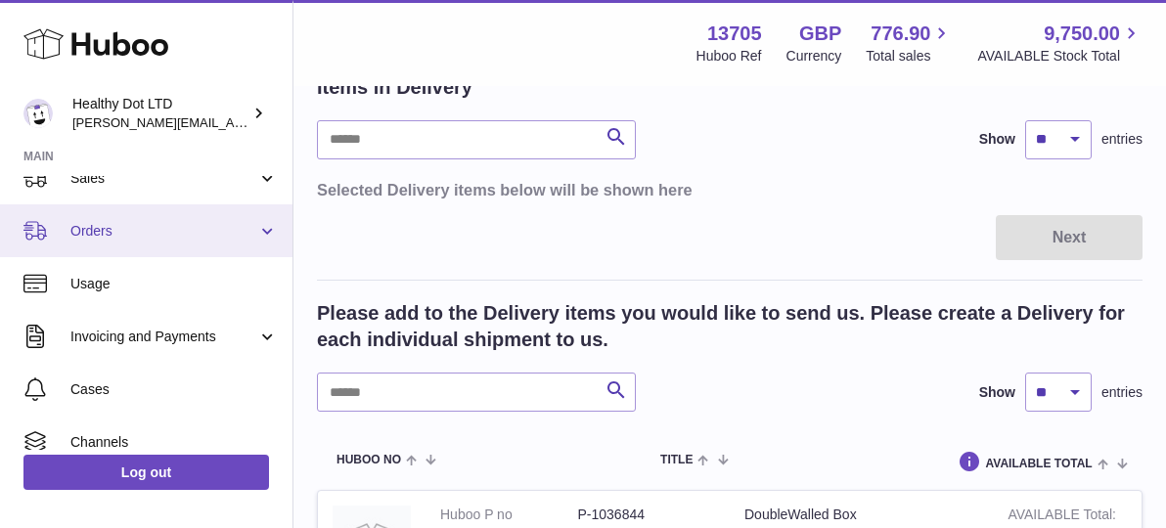
click at [137, 232] on span "Orders" at bounding box center [163, 231] width 187 height 19
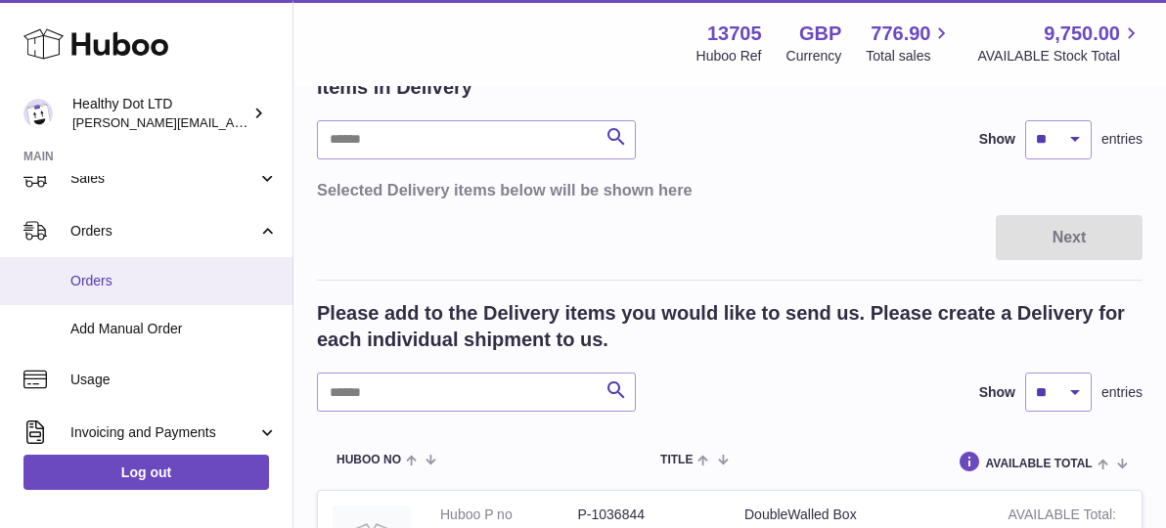
click at [116, 278] on span "Orders" at bounding box center [173, 281] width 207 height 19
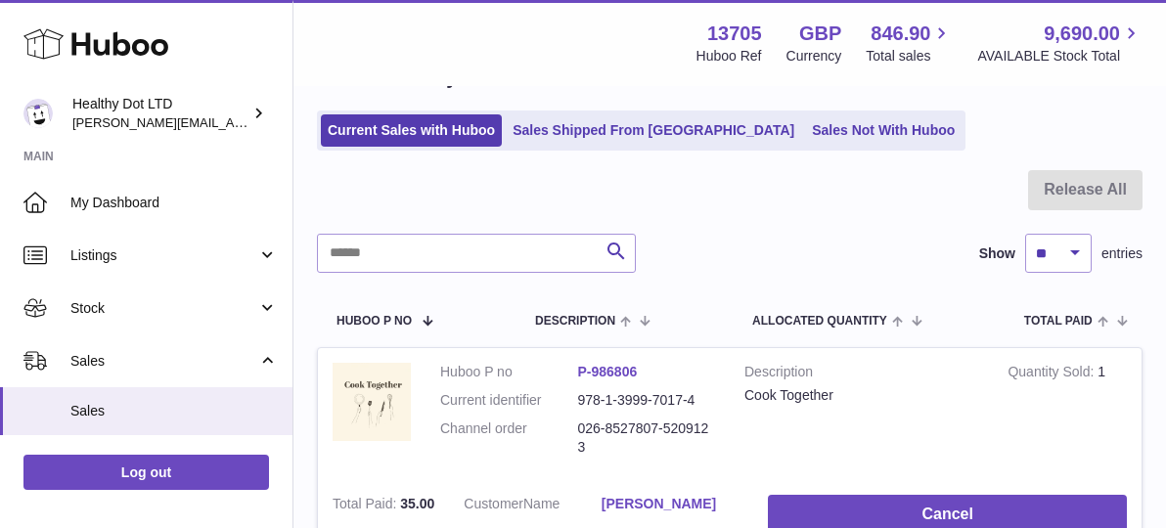
scroll to position [97, 0]
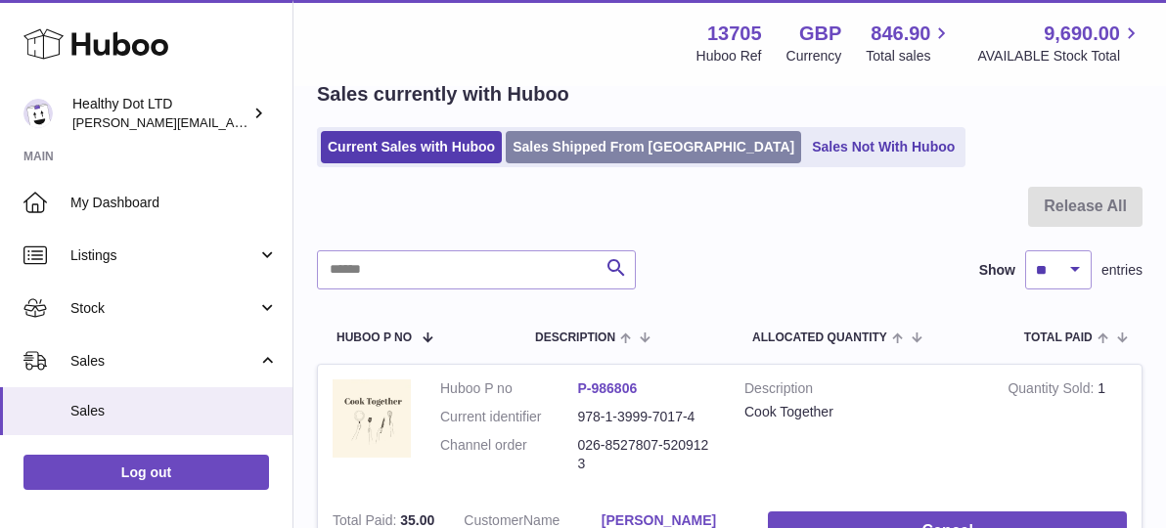
click at [574, 155] on link "Sales Shipped From [GEOGRAPHIC_DATA]" at bounding box center [653, 147] width 295 height 32
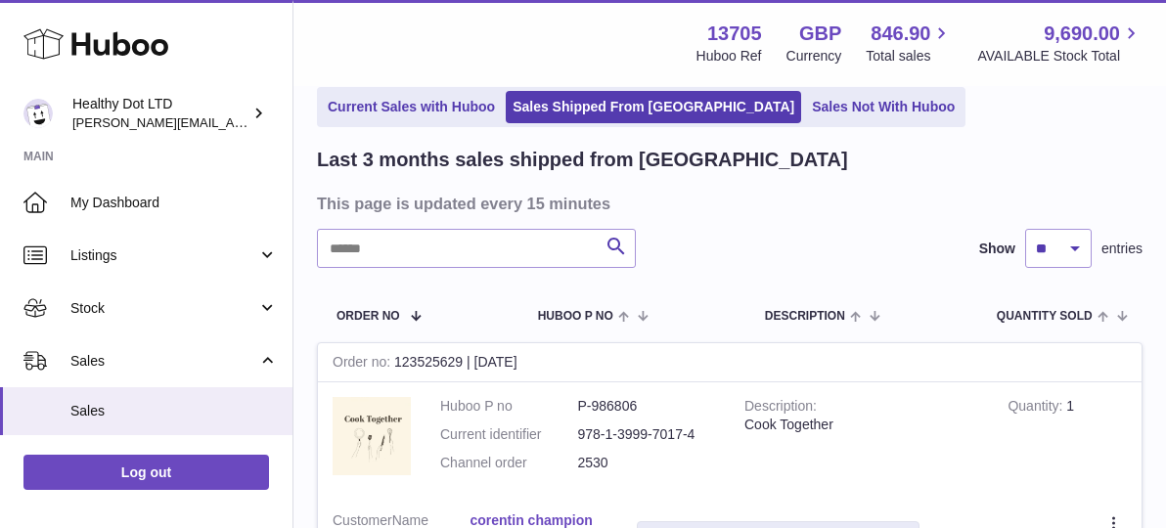
scroll to position [126, 0]
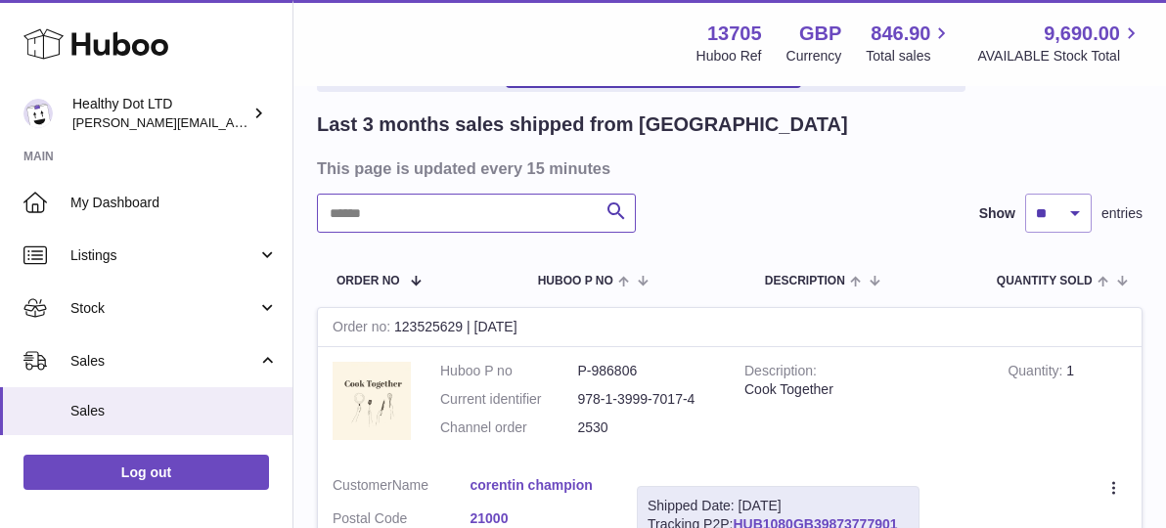
click at [461, 206] on input "text" at bounding box center [476, 213] width 319 height 39
paste input "****"
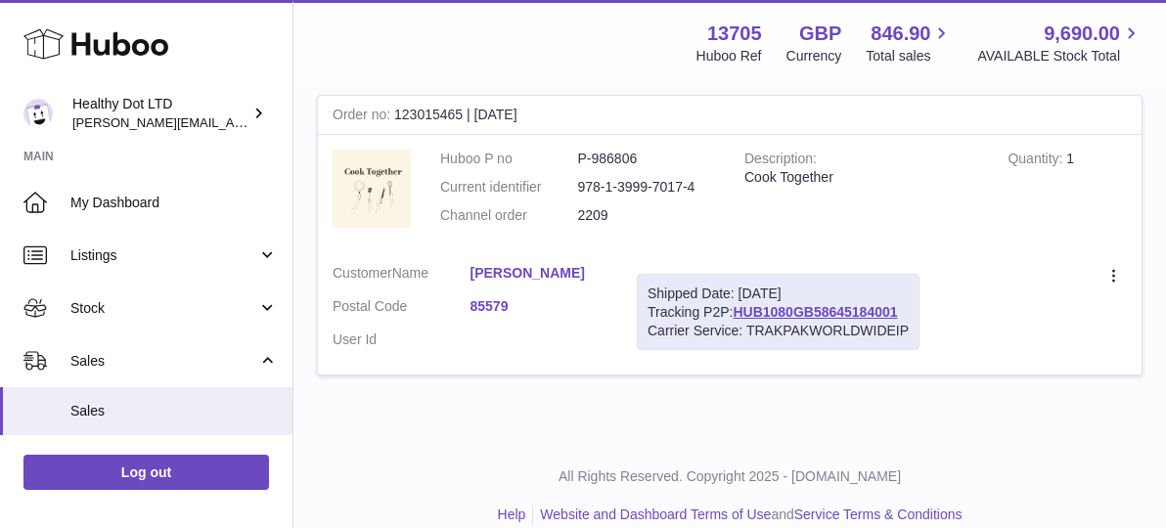
scroll to position [364, 0]
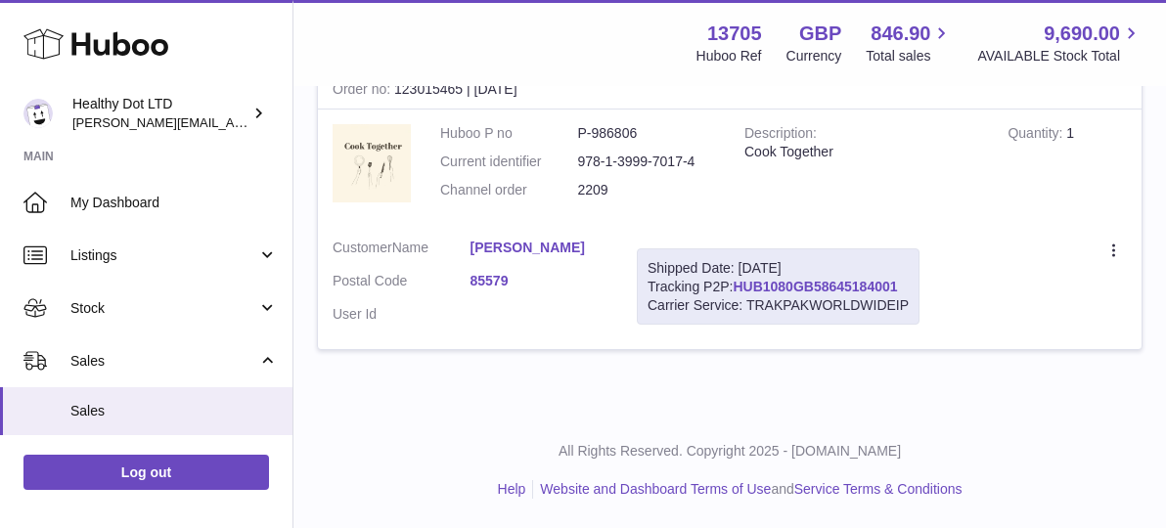
click at [842, 285] on link "HUB1080GB58645184001" at bounding box center [814, 287] width 164 height 16
click at [1115, 256] on icon at bounding box center [1115, 253] width 22 height 20
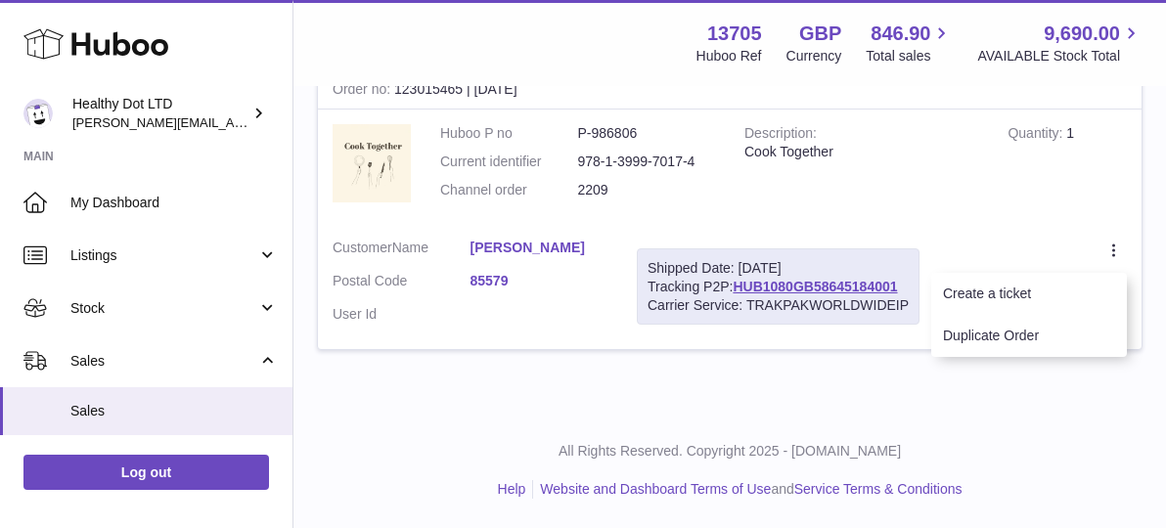
click at [840, 230] on td "Shipped Date: [DATE] Tracking P2P: HUB1080GB58645184001 Carrier Service: TRAKPA…" at bounding box center [778, 287] width 312 height 126
click at [487, 284] on link "85579" at bounding box center [539, 281] width 138 height 19
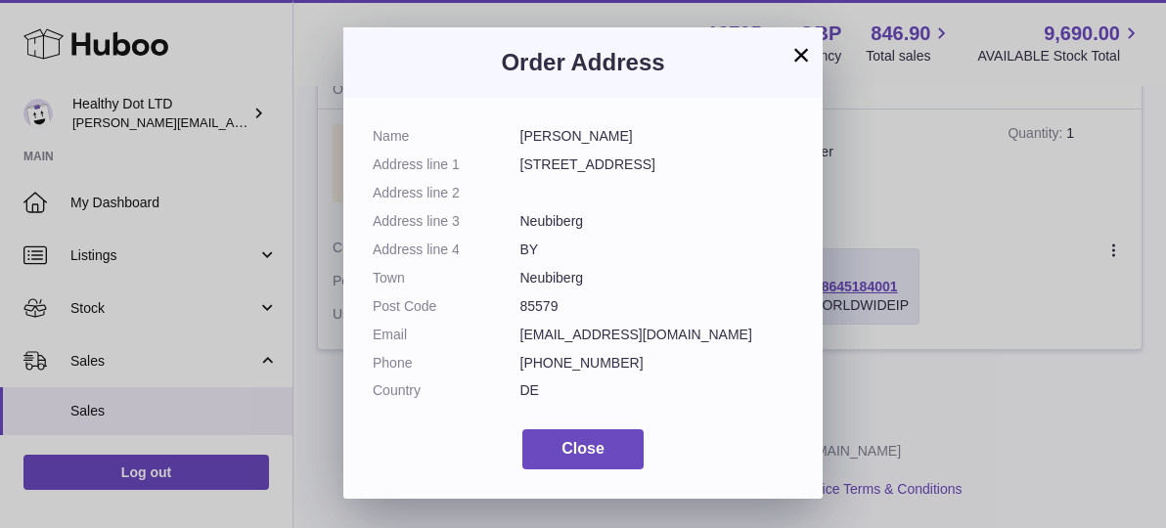
drag, startPoint x: 591, startPoint y: 277, endPoint x: 463, endPoint y: 277, distance: 128.1
click at [463, 277] on dl "Name [PERSON_NAME] Address line 1 [STREET_ADDRESS] Address line 2 Address line …" at bounding box center [583, 268] width 420 height 283
copy dl "Neubiberg"
click at [795, 54] on button "×" at bounding box center [800, 54] width 23 height 23
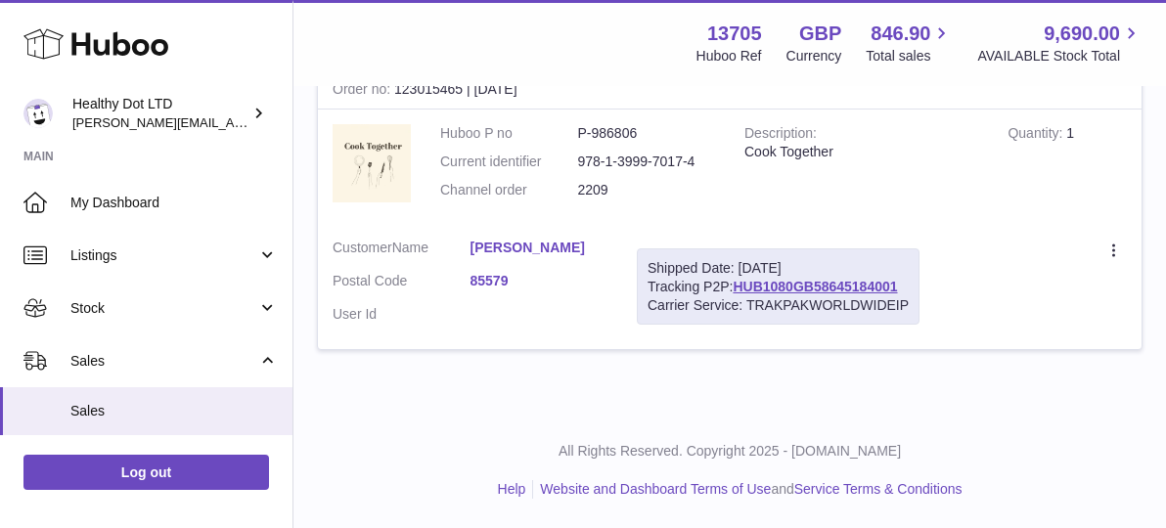
scroll to position [0, 0]
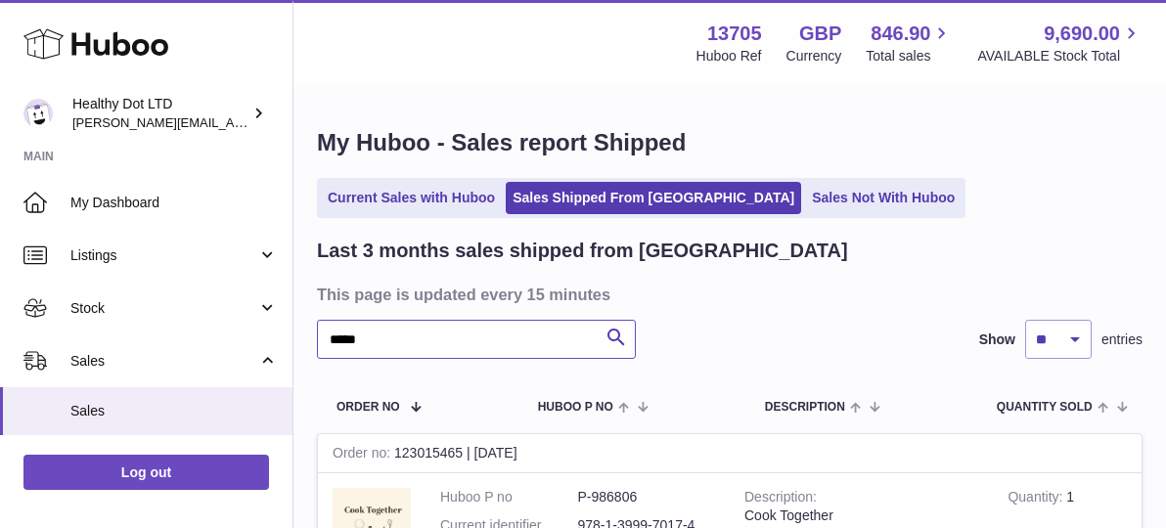
click at [418, 333] on input "****" at bounding box center [476, 339] width 319 height 39
paste input "text"
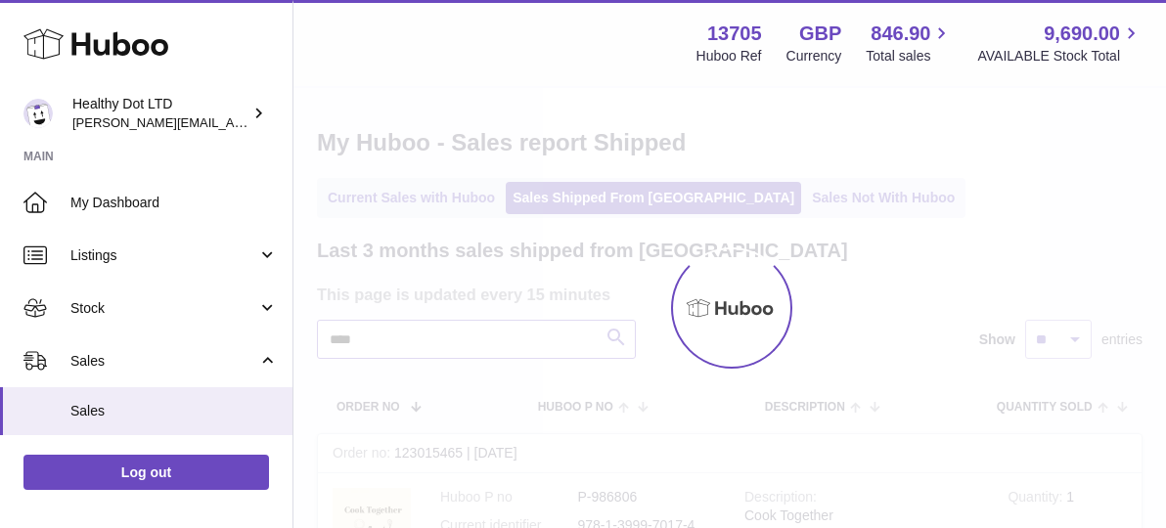
type input "****"
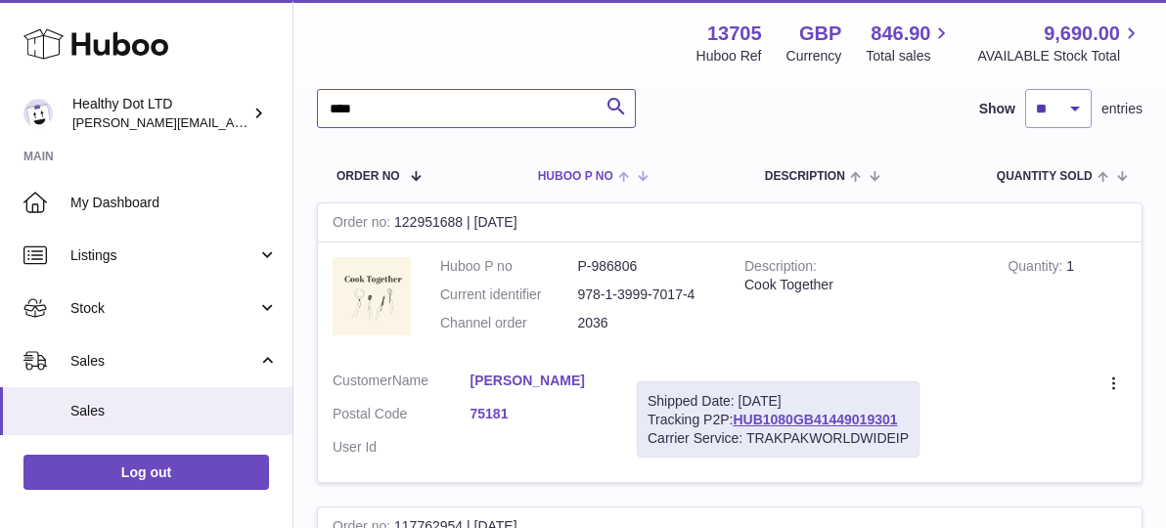
scroll to position [233, 0]
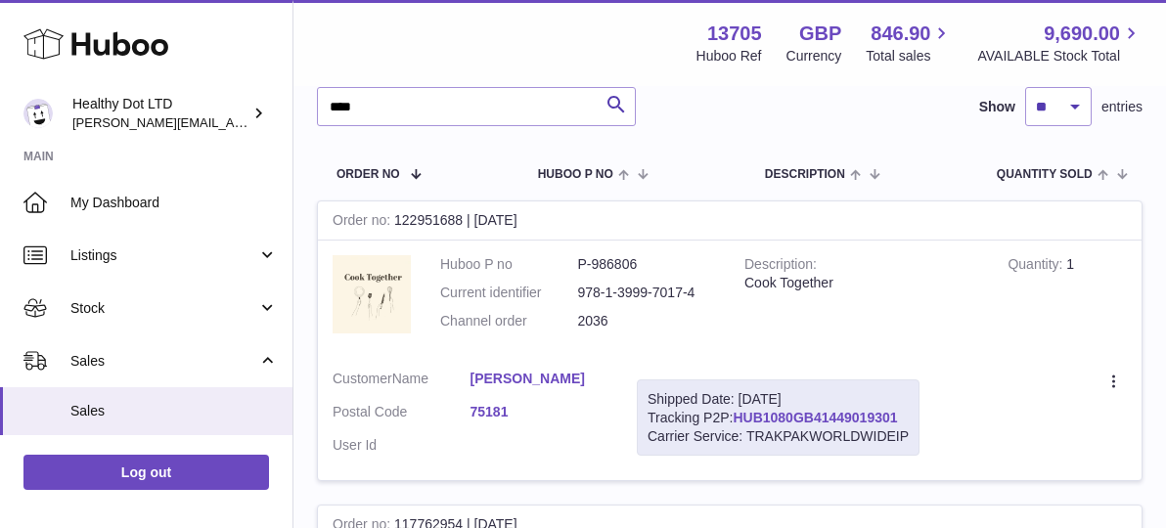
click at [767, 417] on link "HUB1080GB41449019301" at bounding box center [814, 418] width 164 height 16
